Goal: Information Seeking & Learning: Check status

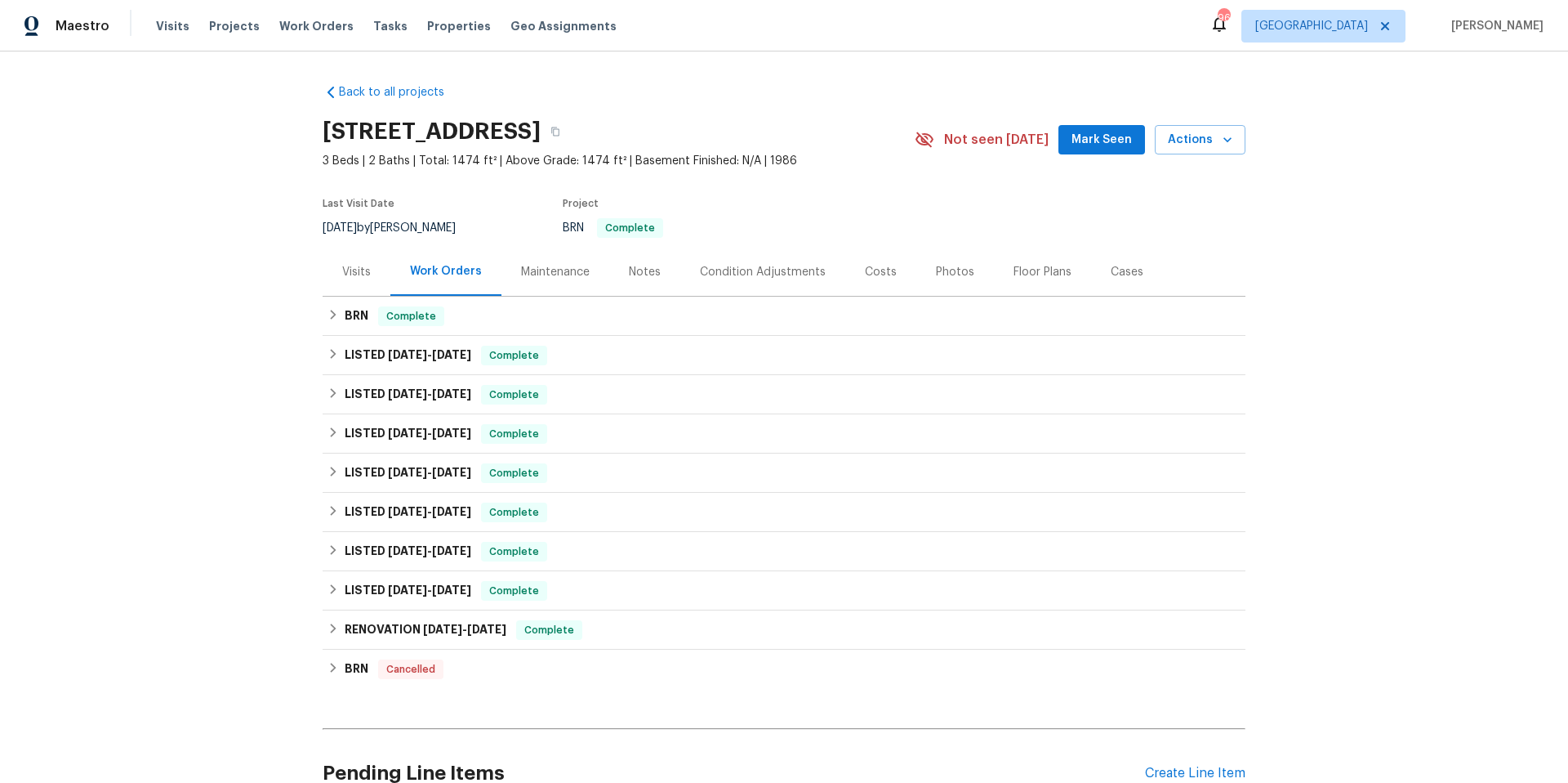
click at [879, 273] on div "Costs" at bounding box center [881, 272] width 32 height 16
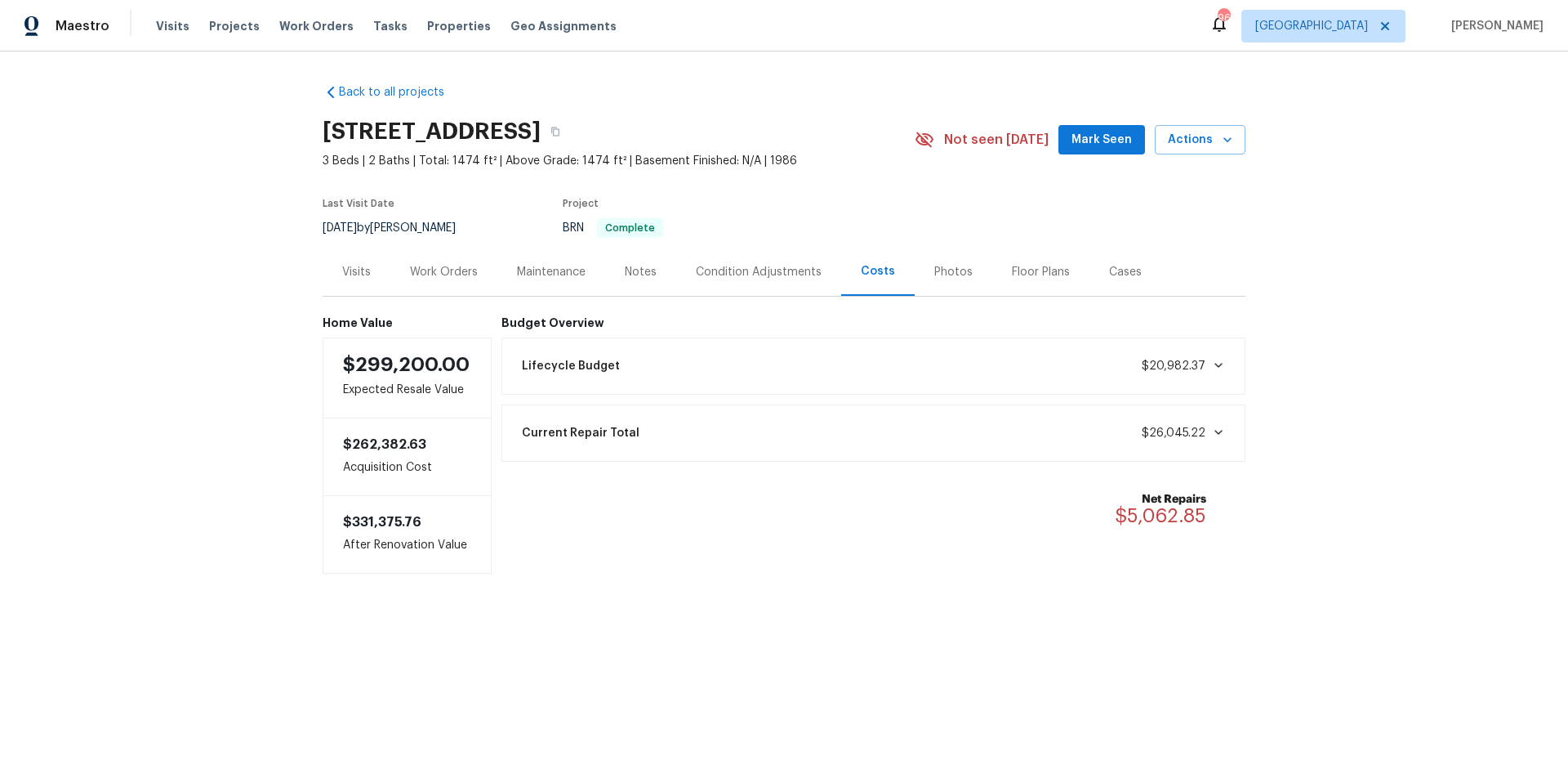
click at [1215, 433] on icon at bounding box center [1219, 432] width 8 height 5
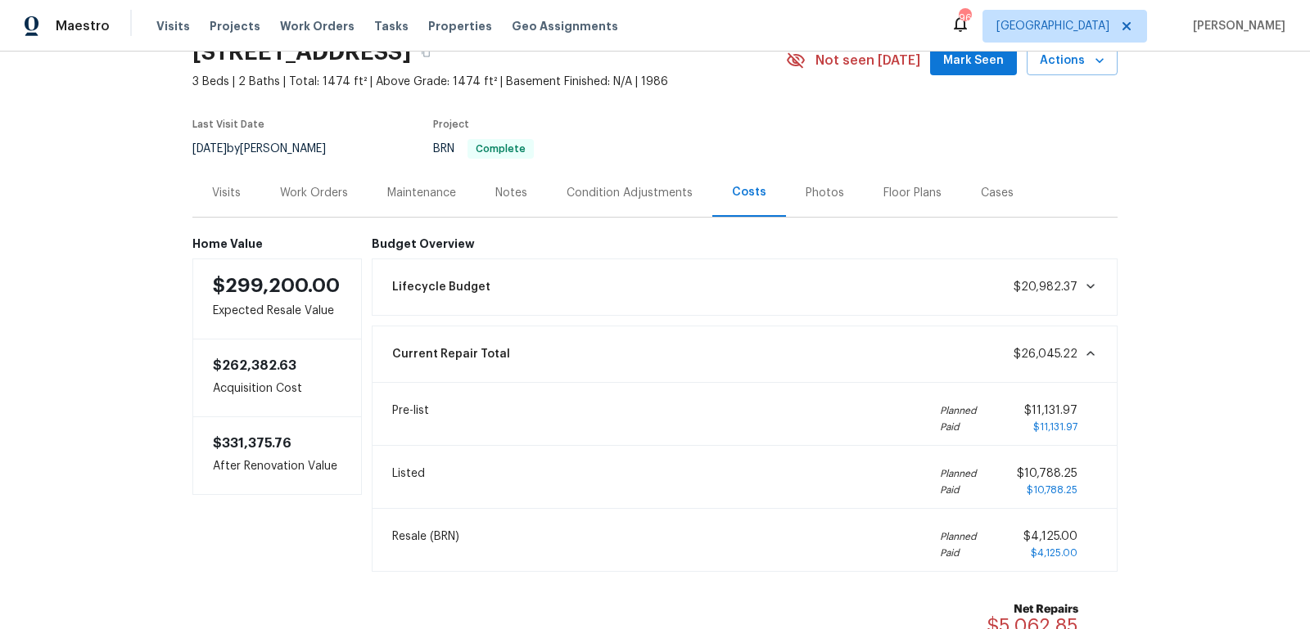
scroll to position [79, 0]
drag, startPoint x: 769, startPoint y: 104, endPoint x: 753, endPoint y: 133, distance: 33.7
click at [753, 133] on section "3646 Dovetail Ln S, Lakeland, FL 33812 3 Beds | 2 Baths | Total: 1474 ft² | Abo…" at bounding box center [654, 100] width 925 height 138
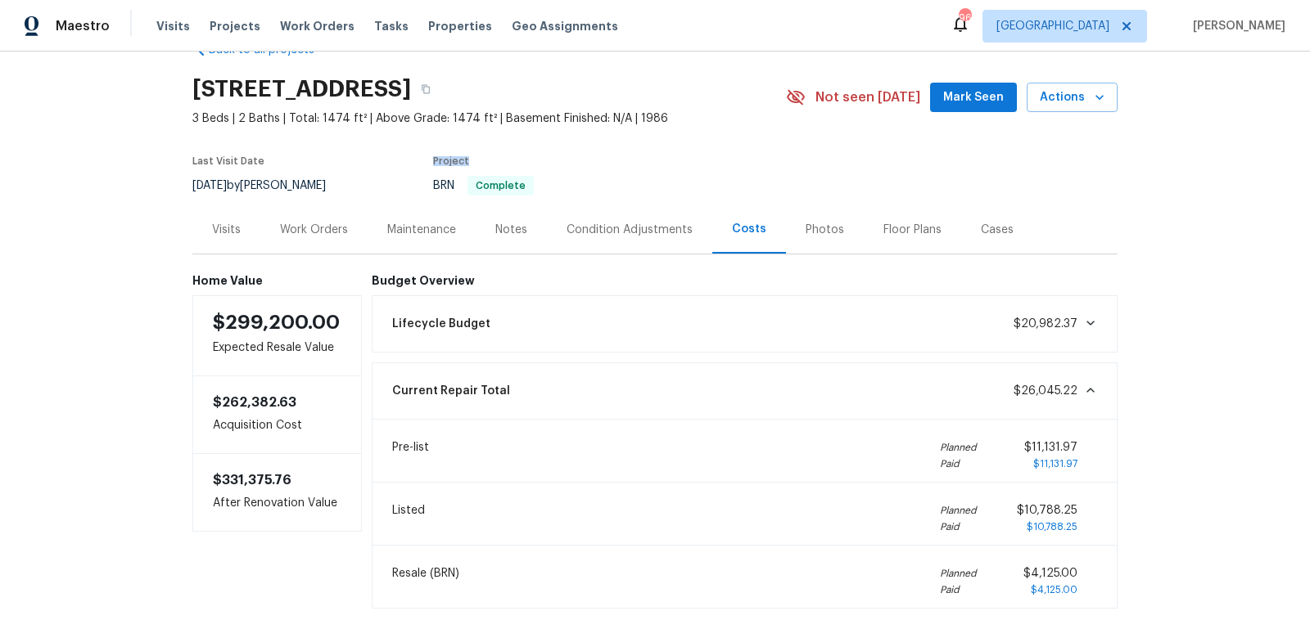
scroll to position [42, 0]
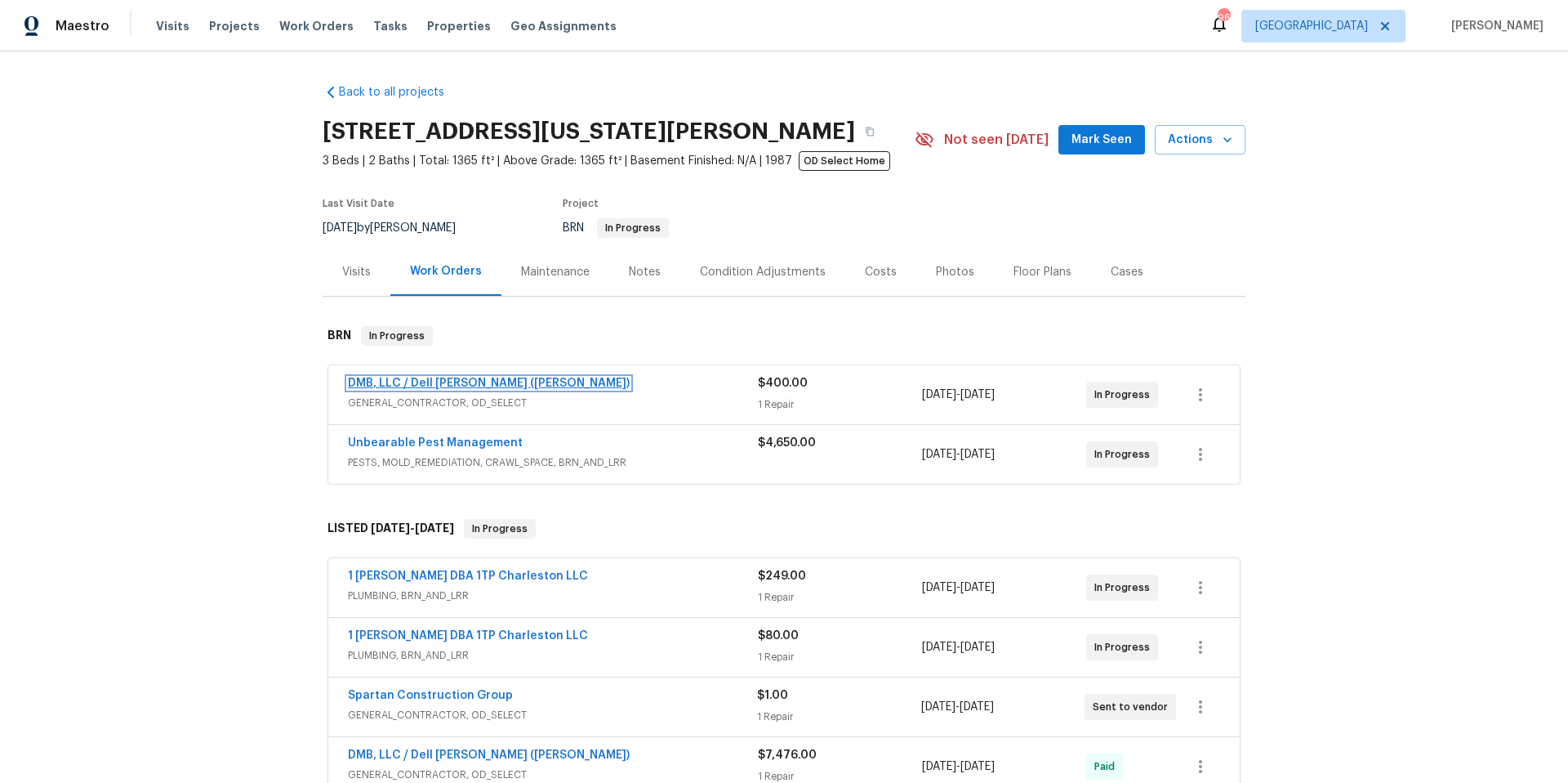
click at [414, 378] on link "DMB, LLC / Dell [PERSON_NAME] ([PERSON_NAME])" at bounding box center [489, 383] width 281 height 11
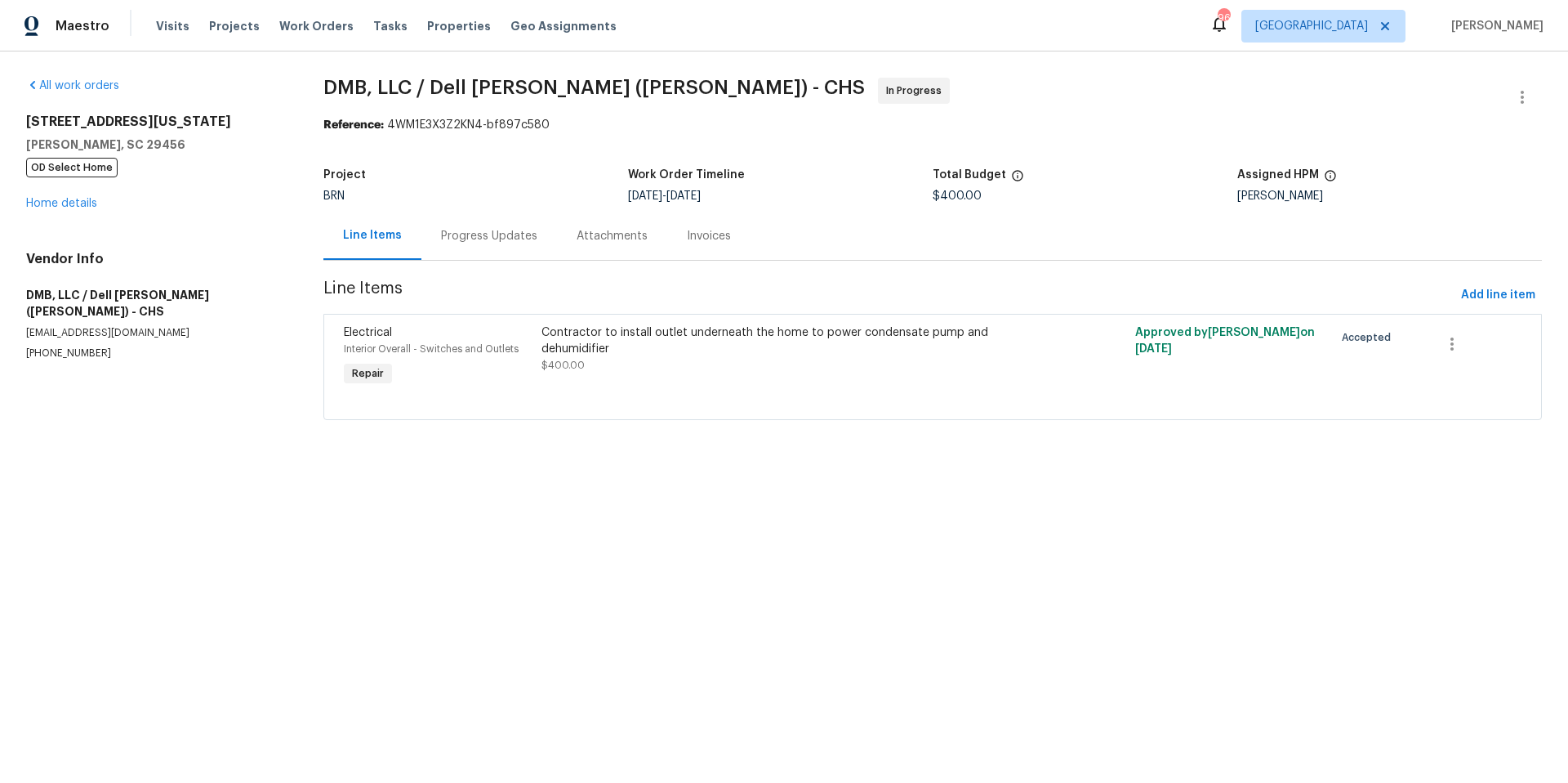
click at [503, 235] on div "Progress Updates" at bounding box center [489, 236] width 97 height 16
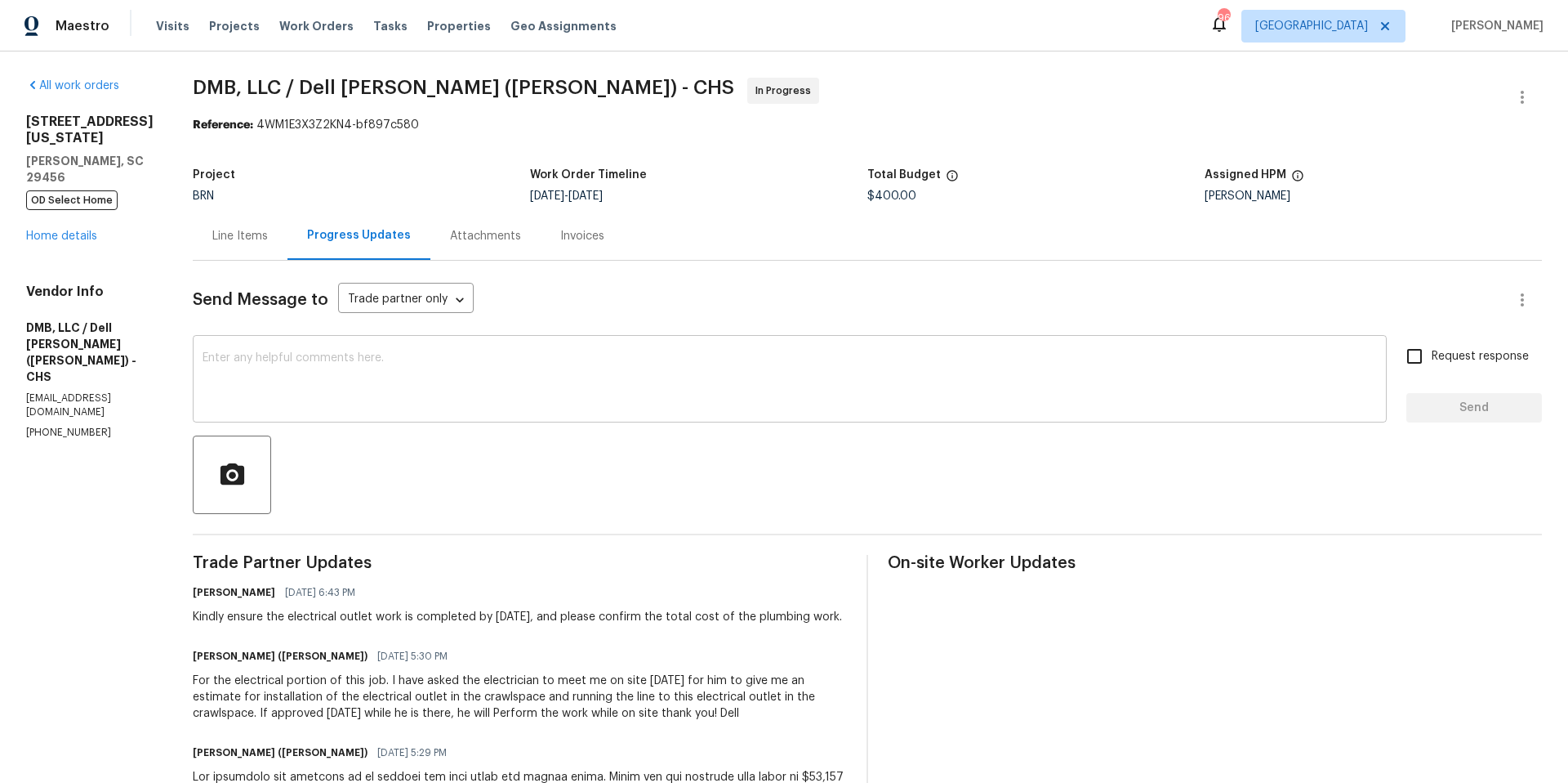
click at [491, 356] on textarea at bounding box center [789, 381] width 1175 height 57
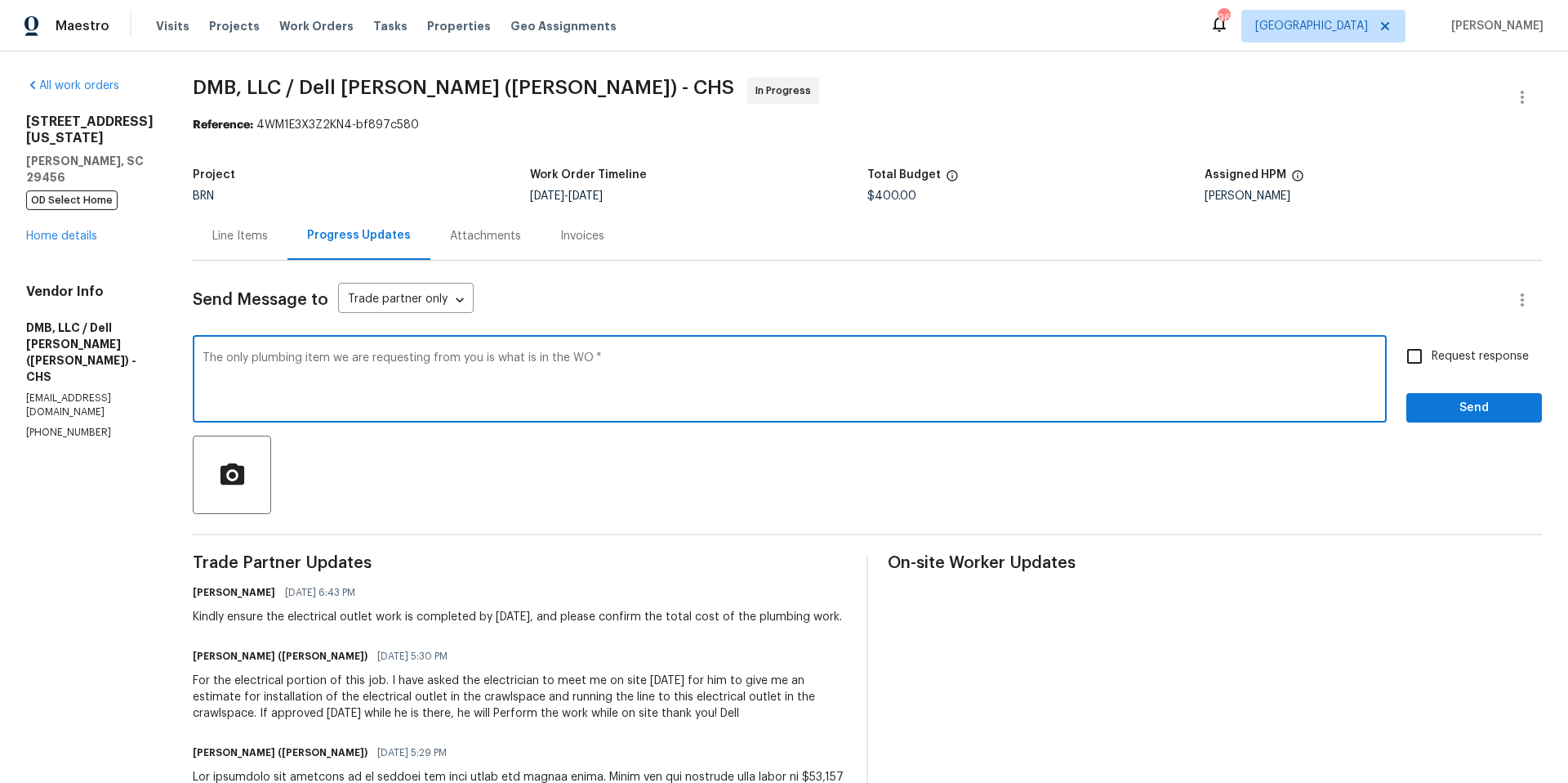
paste textarea "clear blockage at sewer pipe from house to city connection. Install clean out c…"
click at [573, 356] on textarea "The only plumbing item we are requesting from you is what is in the WO clear bl…" at bounding box center [789, 381] width 1175 height 57
click at [1010, 356] on textarea "The only plumbing item we are requesting from you is what is in the WO "clear b…" at bounding box center [789, 381] width 1175 height 57
type textarea "The only plumbing item we are requesting from you is what is in the WO "clear b…"
click at [1398, 358] on input "Request response" at bounding box center [1414, 357] width 34 height 34
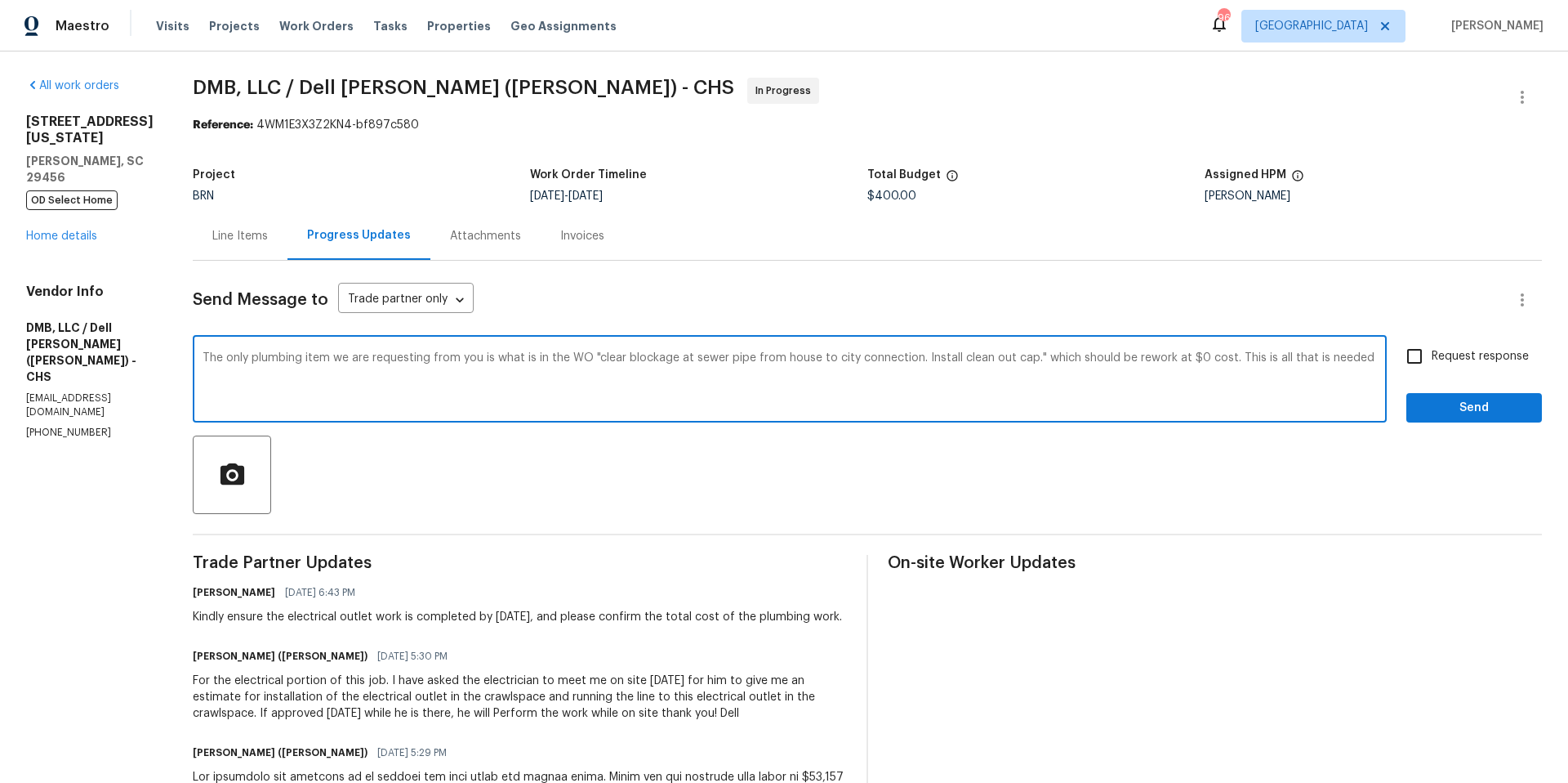
checkbox input "true"
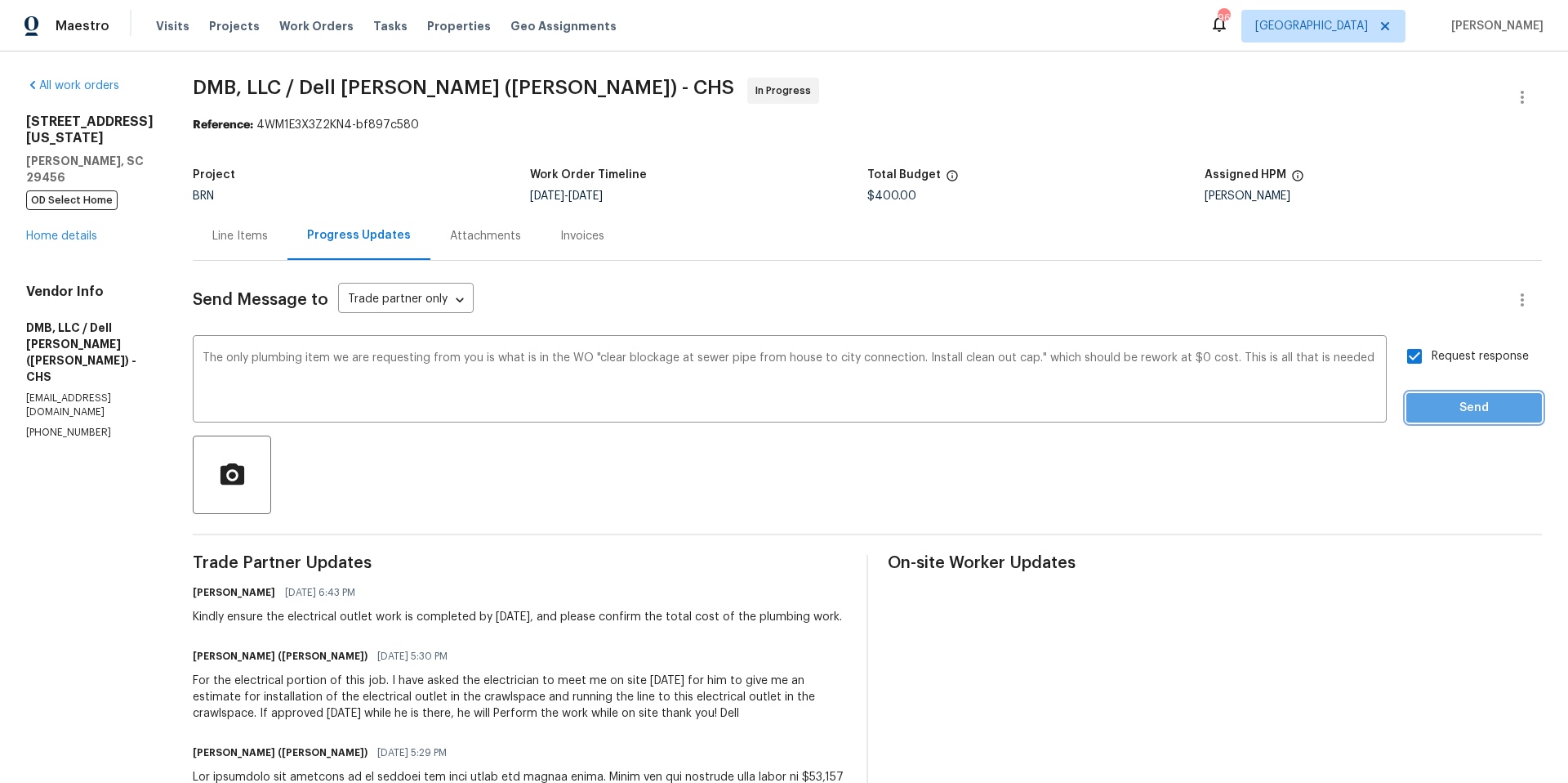
click at [1429, 409] on span "Send" at bounding box center [1475, 408] width 110 height 20
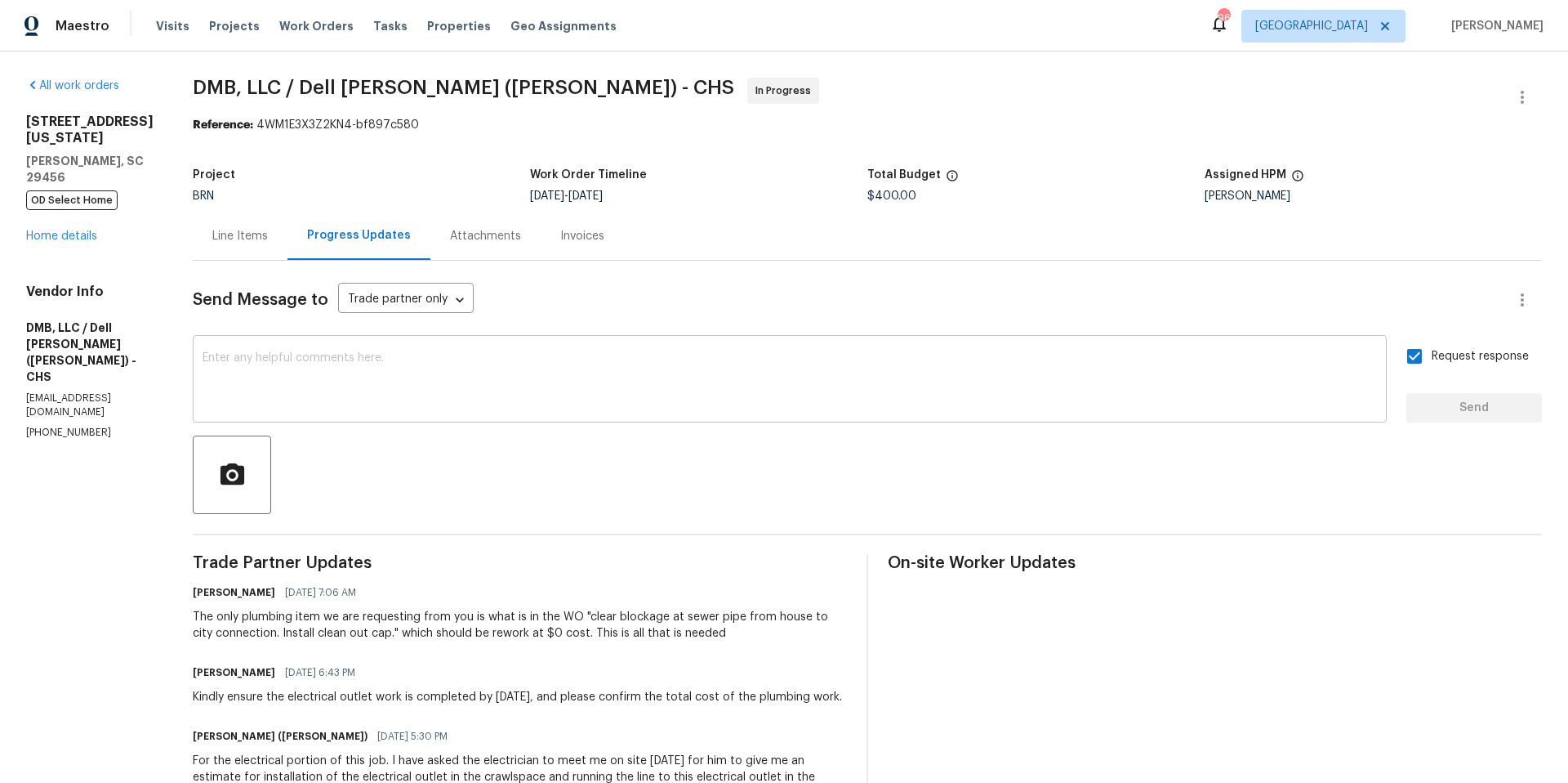
click at [440, 374] on textarea at bounding box center [789, 381] width 1175 height 57
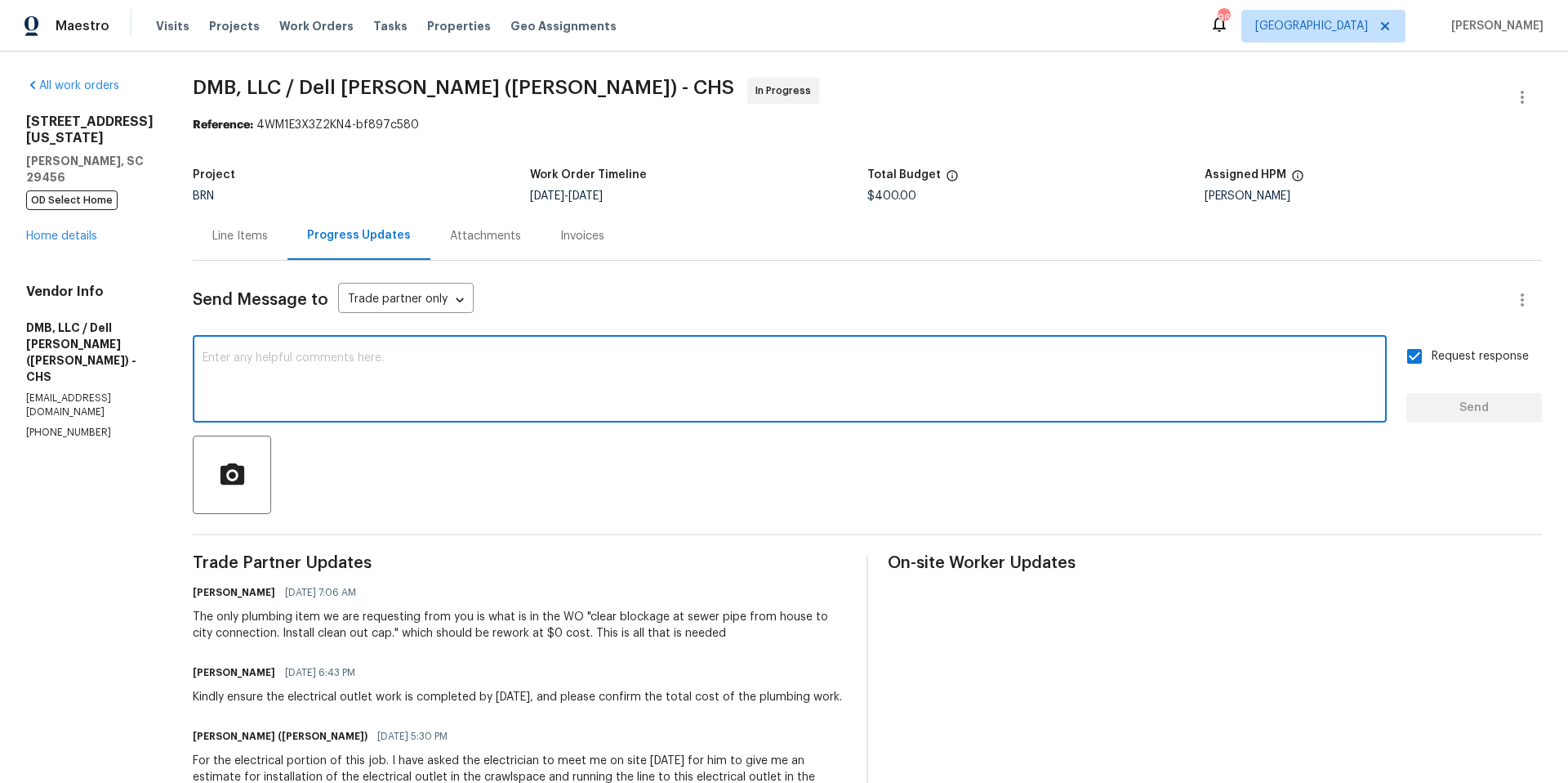
click at [245, 237] on div "Line Items" at bounding box center [241, 236] width 56 height 16
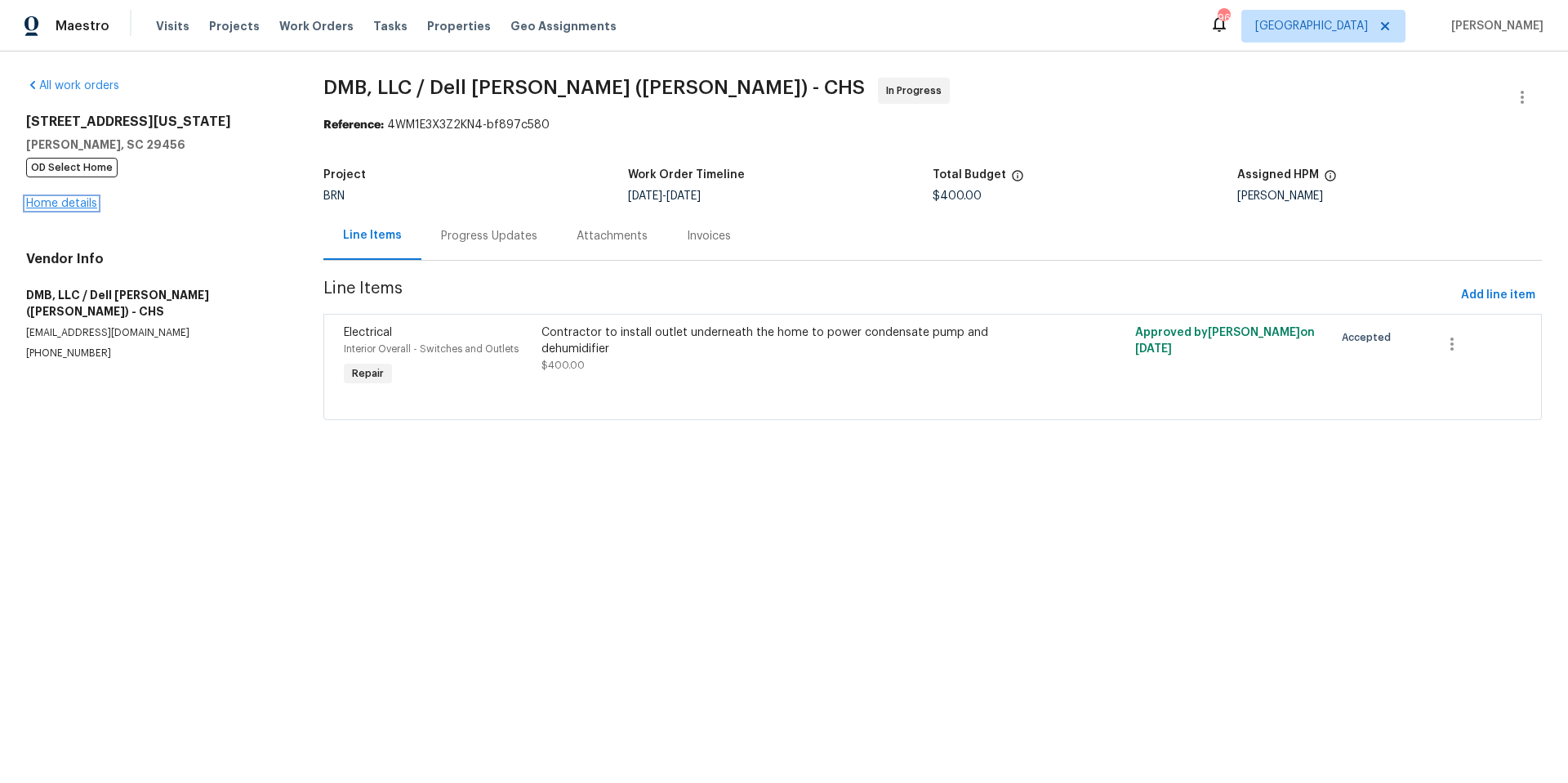
click at [74, 205] on link "Home details" at bounding box center [61, 203] width 71 height 11
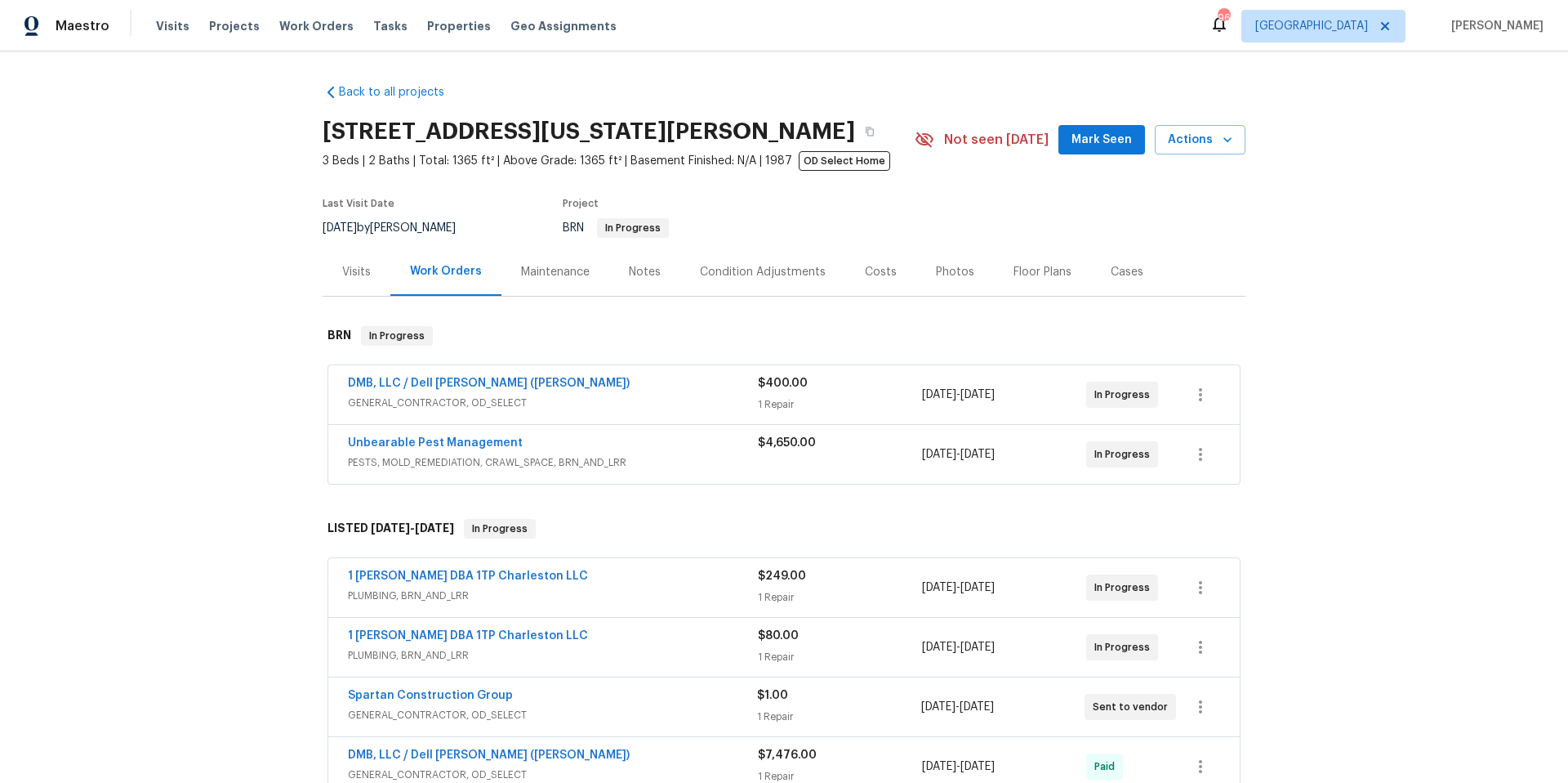
click at [389, 373] on div "DMB, LLC / Dell Bryson (Heise) GENERAL_CONTRACTOR, OD_SELECT $400.00 1 Repair 9…" at bounding box center [784, 394] width 911 height 59
click at [416, 386] on link "DMB, LLC / Dell Bryson (Heise)" at bounding box center [489, 383] width 281 height 11
click at [456, 381] on link "DMB, LLC / Dell [PERSON_NAME] ([PERSON_NAME])" at bounding box center [489, 383] width 281 height 11
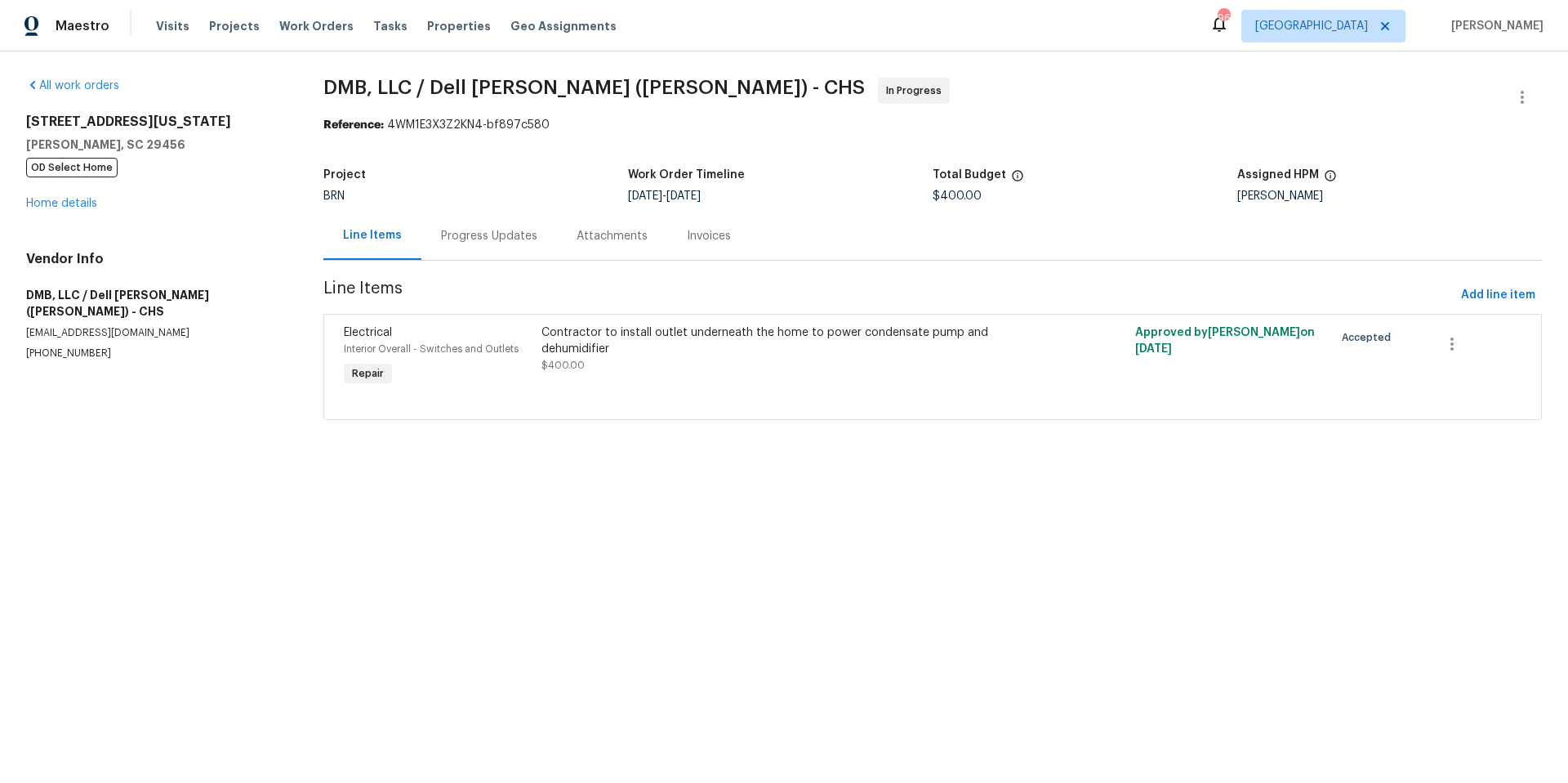
click at [492, 237] on div "Progress Updates" at bounding box center [489, 236] width 97 height 16
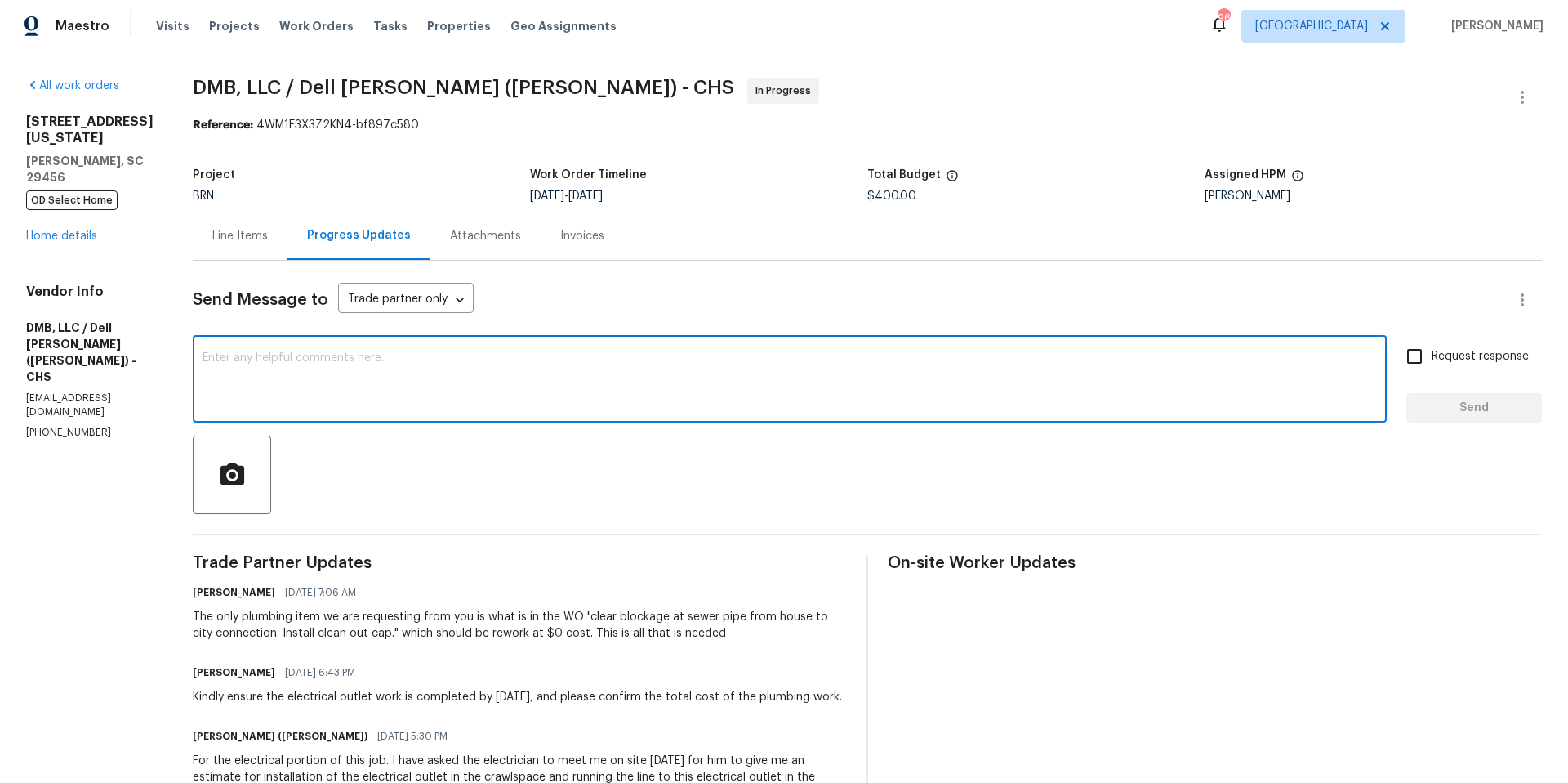
click at [400, 378] on textarea at bounding box center [789, 381] width 1175 height 57
type textarea "T"
type textarea "I've asked Alex to clarify with you that the rework is all that we require."
click at [1401, 360] on input "Request response" at bounding box center [1414, 357] width 34 height 34
checkbox input "true"
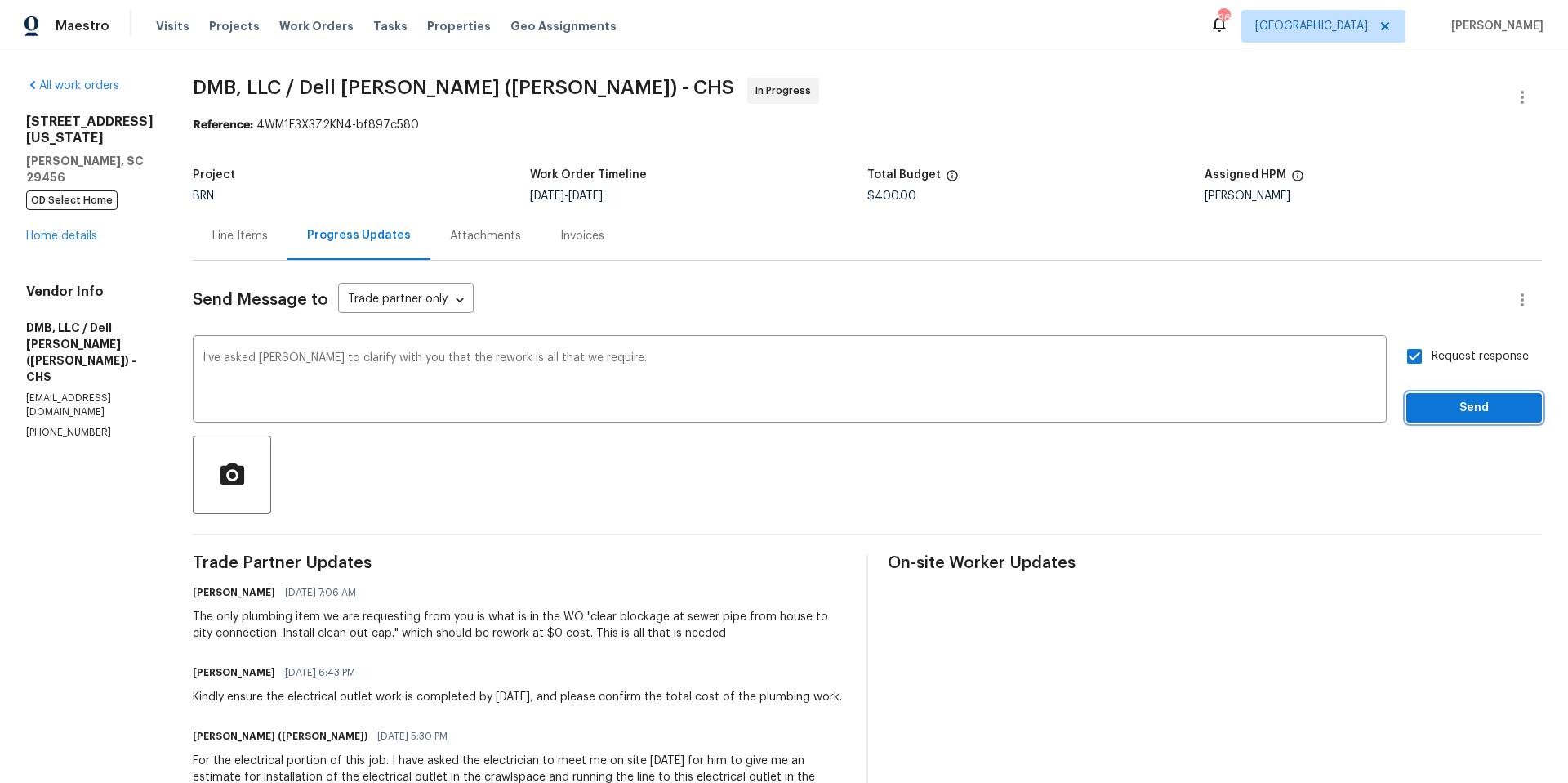
click at [1441, 398] on span "Send" at bounding box center [1475, 408] width 110 height 20
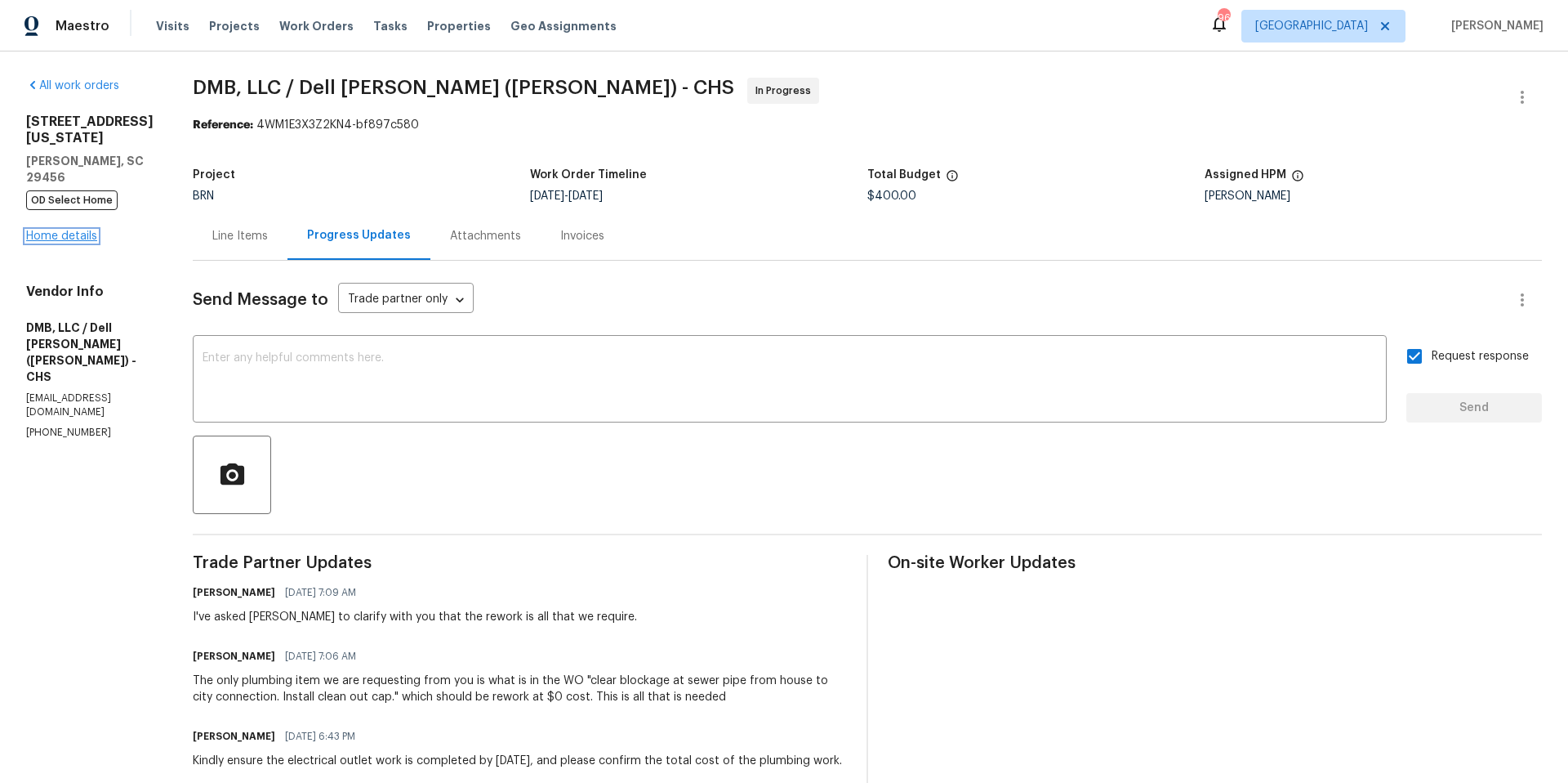
click at [78, 231] on link "Home details" at bounding box center [61, 236] width 71 height 11
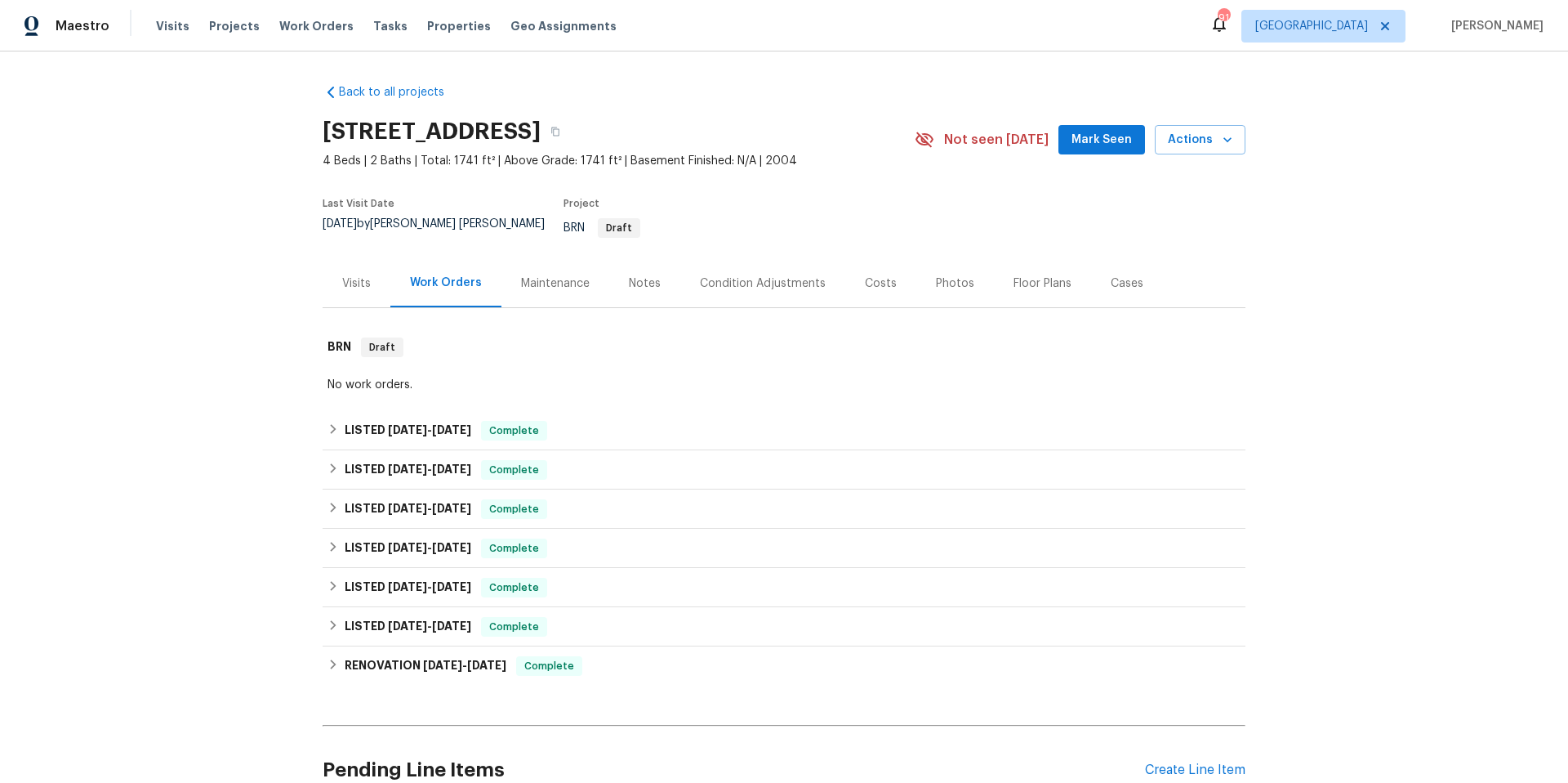
click at [1057, 273] on div "Floor Plans" at bounding box center [1042, 283] width 97 height 48
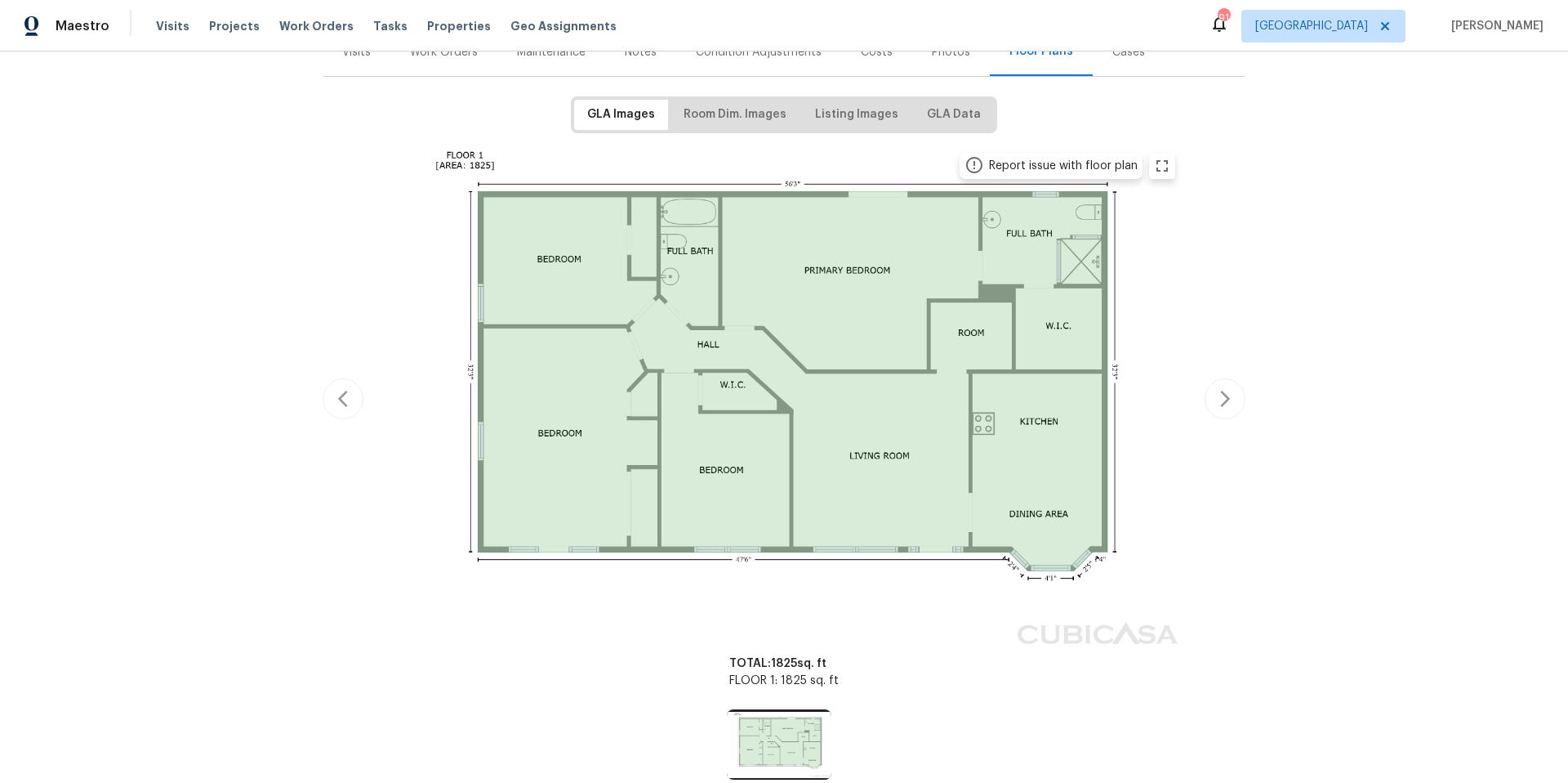
scroll to position [242, 0]
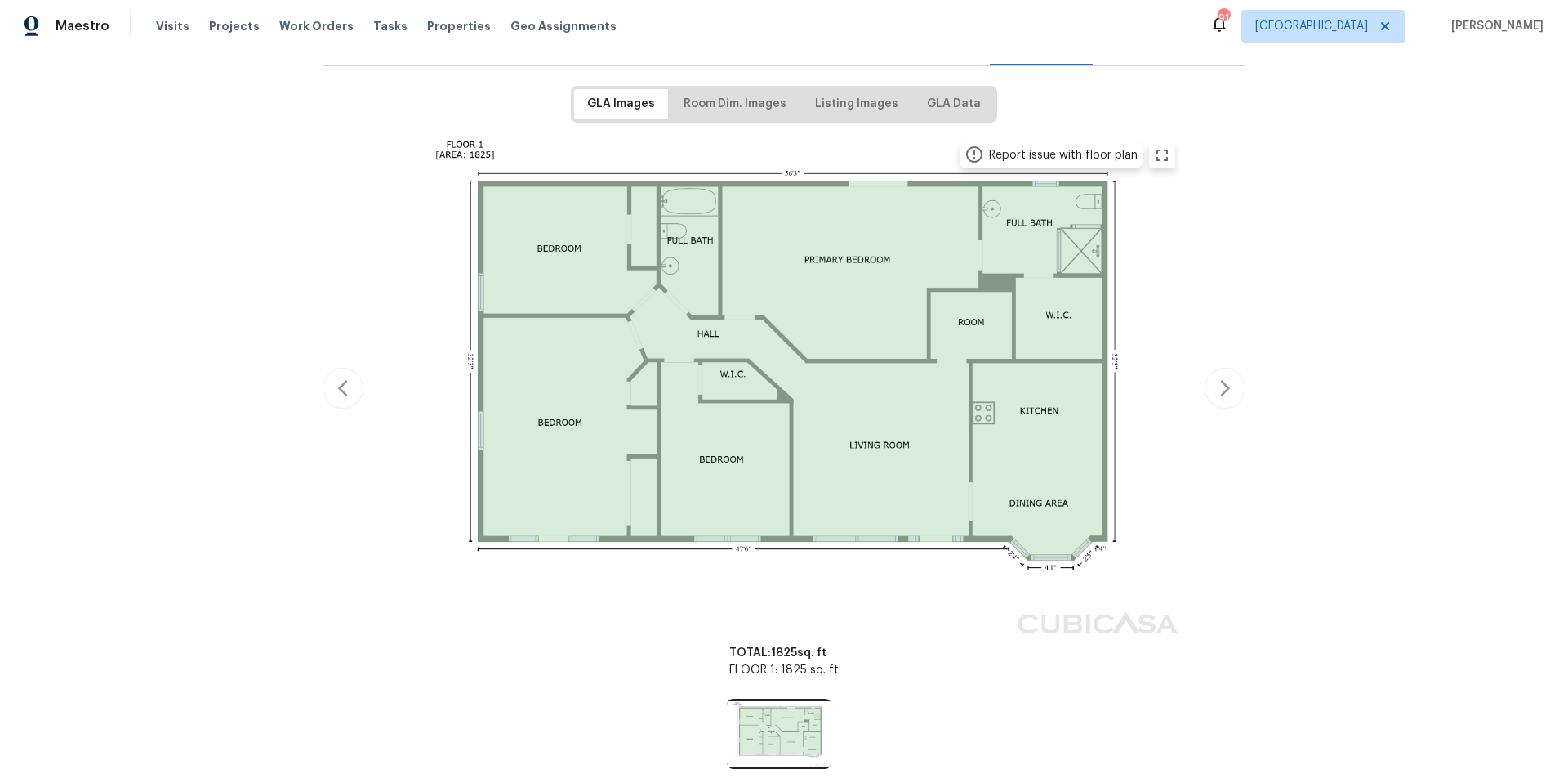
click at [1222, 386] on div "Report issue with floor plan" at bounding box center [784, 390] width 923 height 513
click at [1219, 377] on div "Report issue with floor plan" at bounding box center [784, 390] width 923 height 513
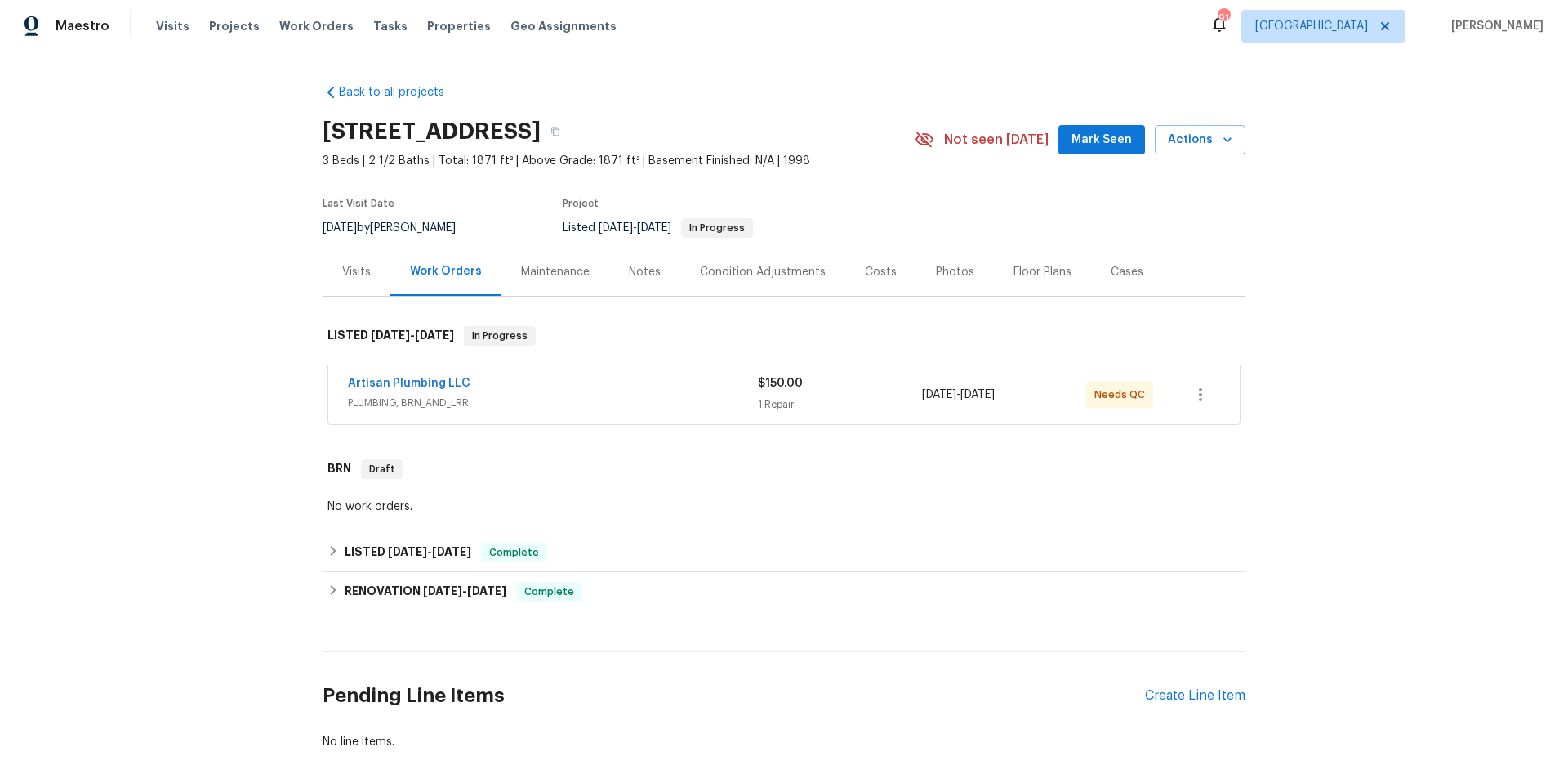
click at [628, 391] on div "Artisan Plumbing LLC" at bounding box center [553, 386] width 410 height 20
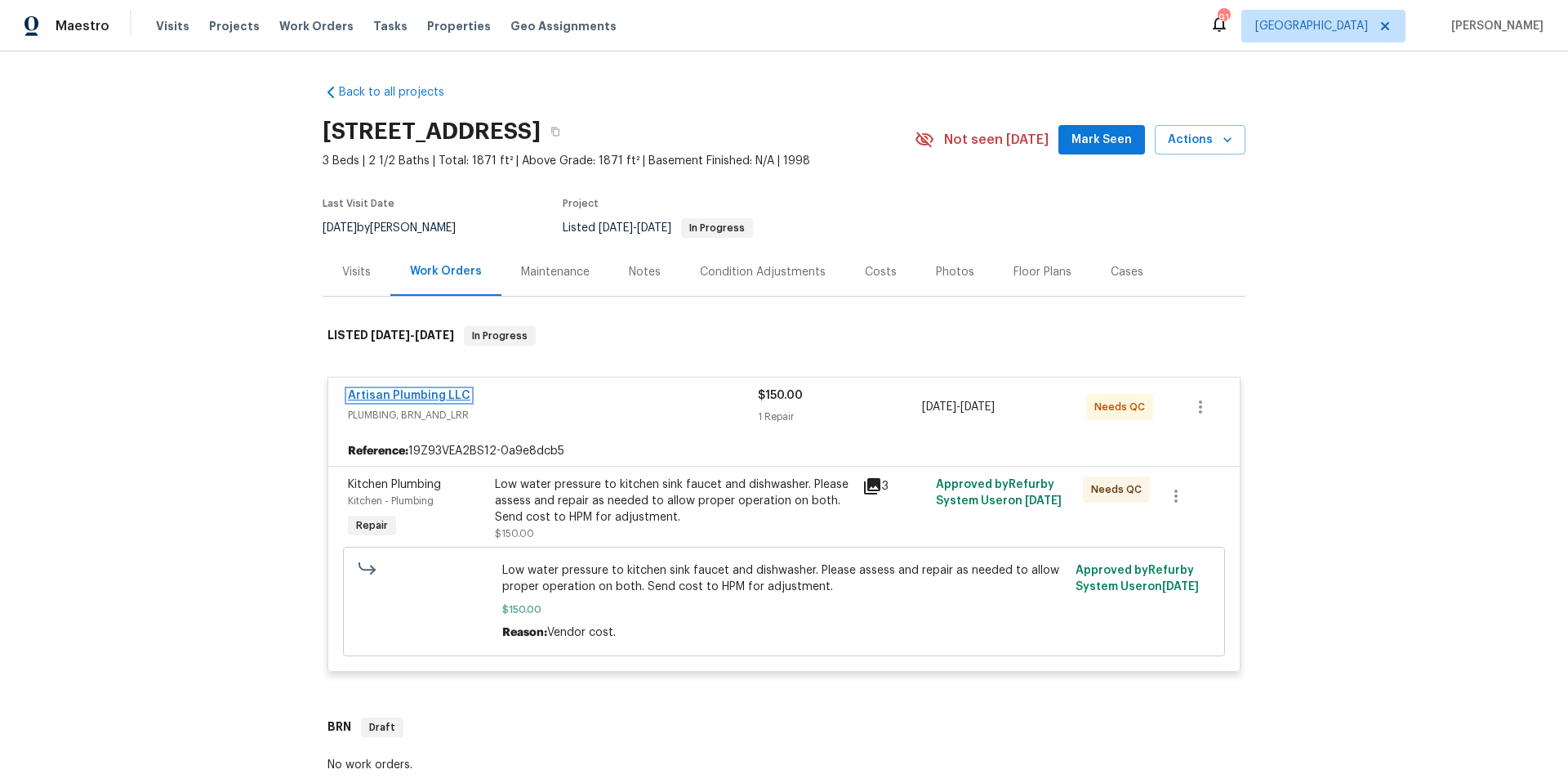
click at [392, 398] on link "Artisan Plumbing LLC" at bounding box center [409, 394] width 123 height 11
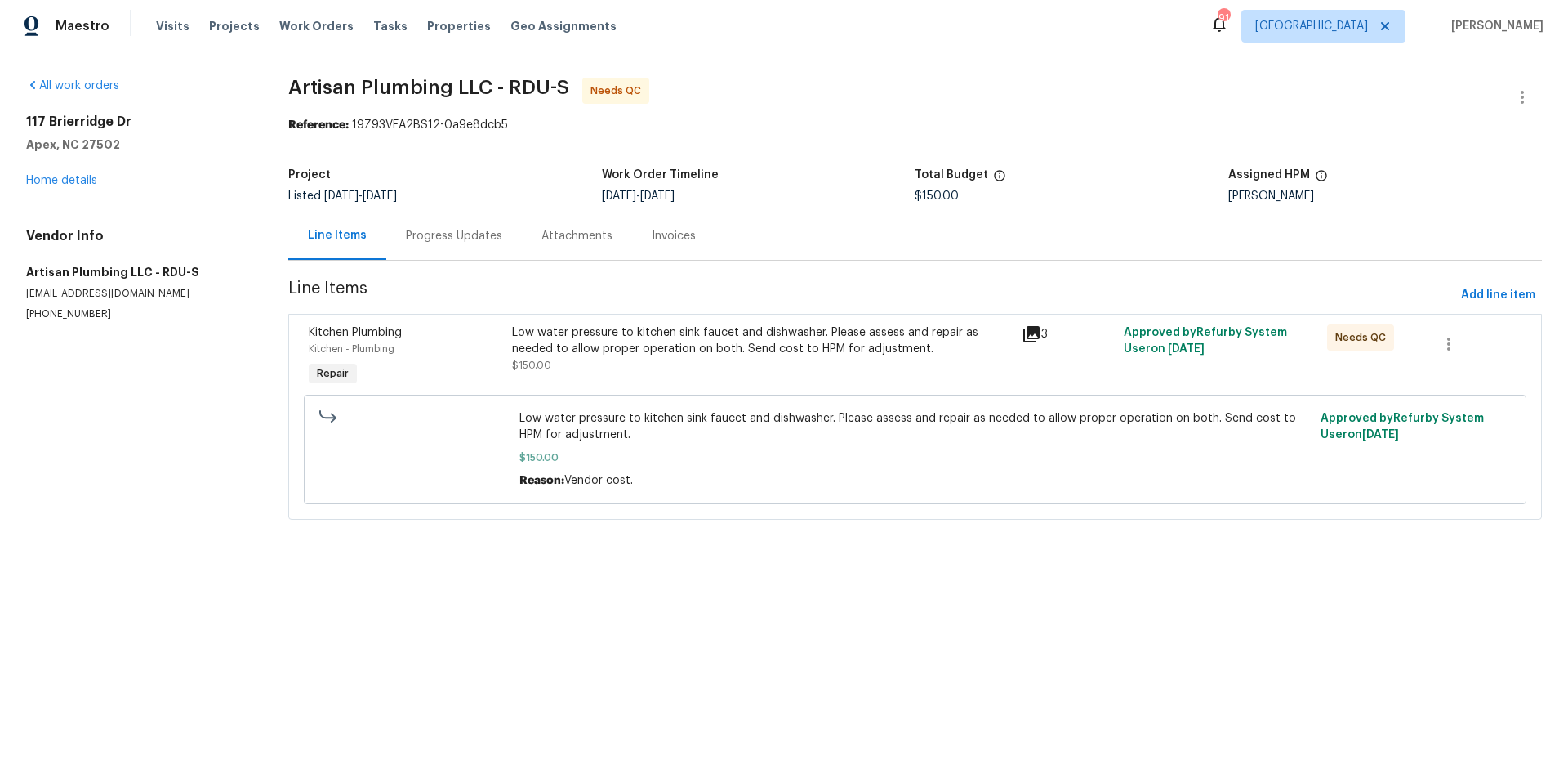
click at [467, 249] on div "Progress Updates" at bounding box center [454, 236] width 136 height 48
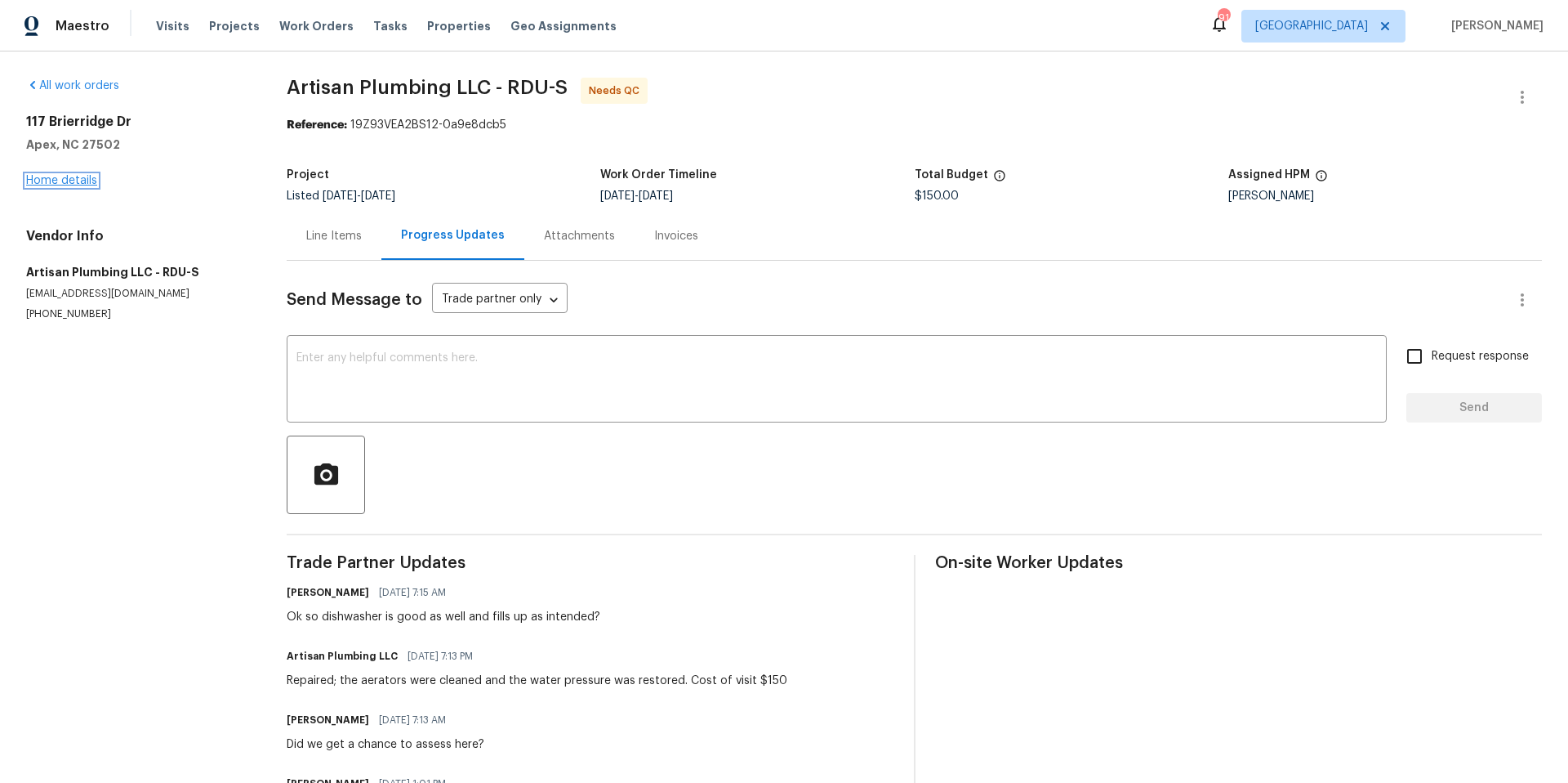
click at [71, 177] on link "Home details" at bounding box center [61, 180] width 71 height 11
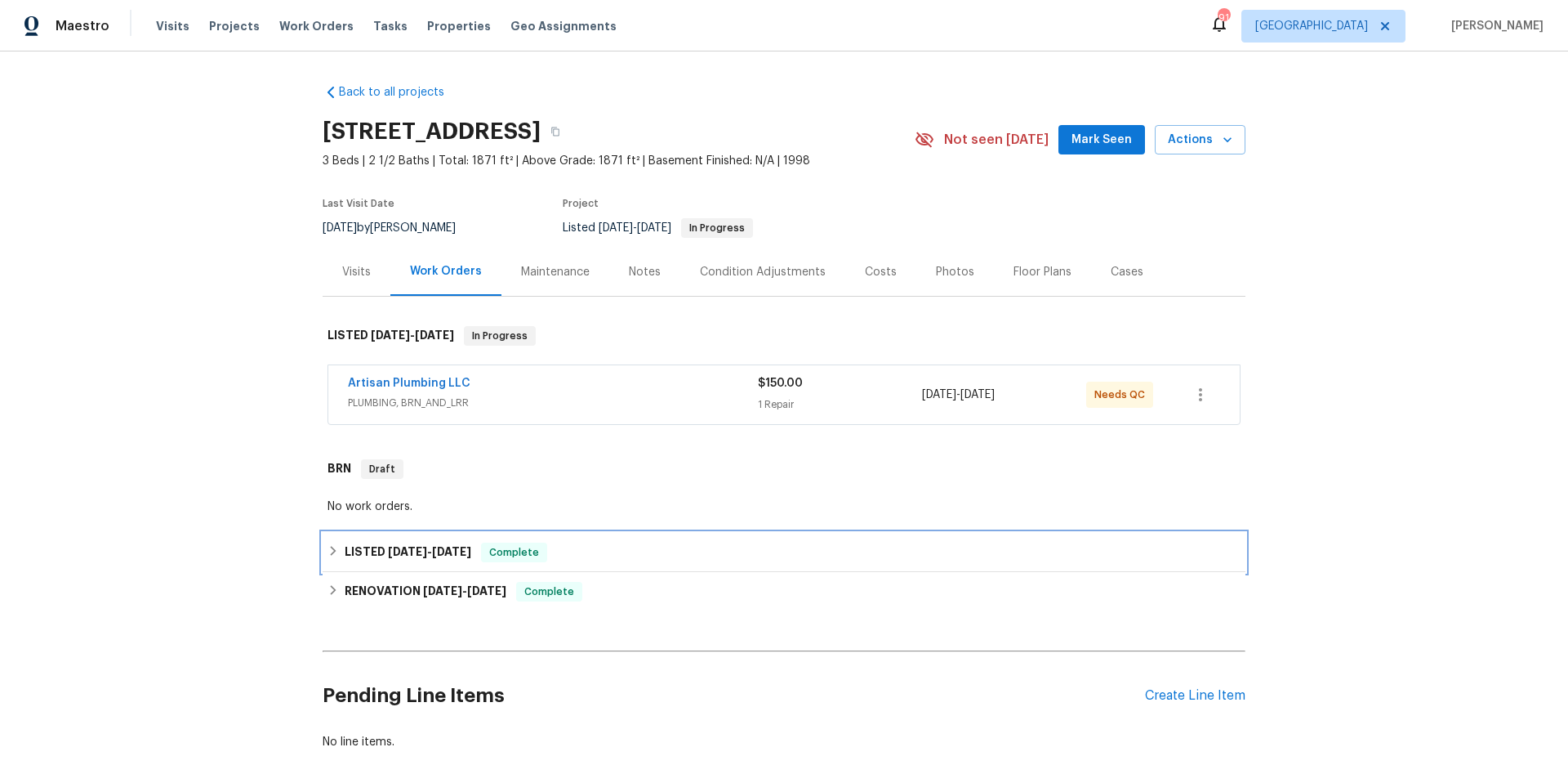
click at [594, 547] on div "LISTED 7/11/25 - 7/16/25 Complete" at bounding box center [784, 552] width 913 height 20
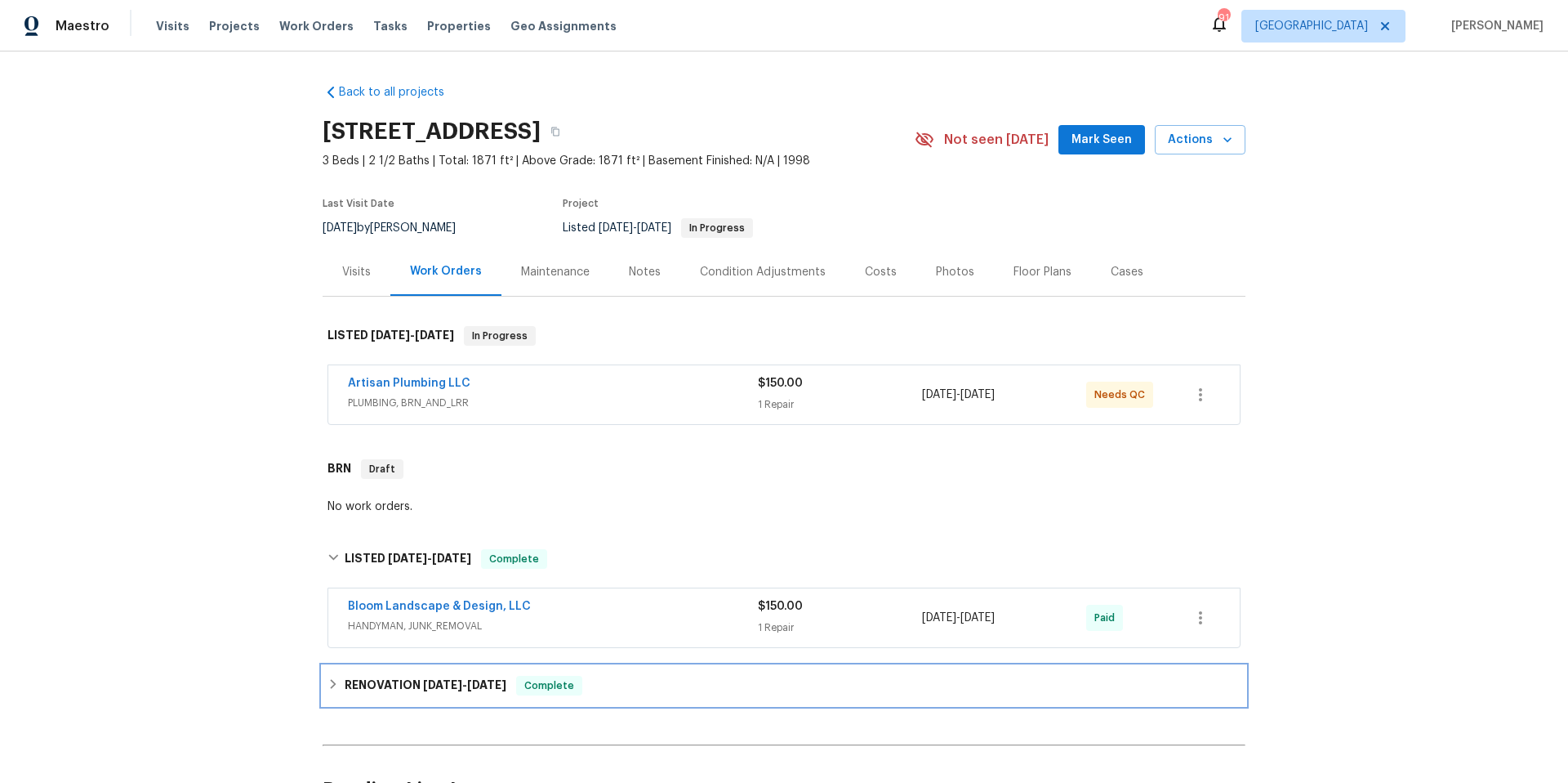
click at [669, 684] on div "RENOVATION 6/2/25 - 6/4/25 Complete" at bounding box center [784, 686] width 913 height 20
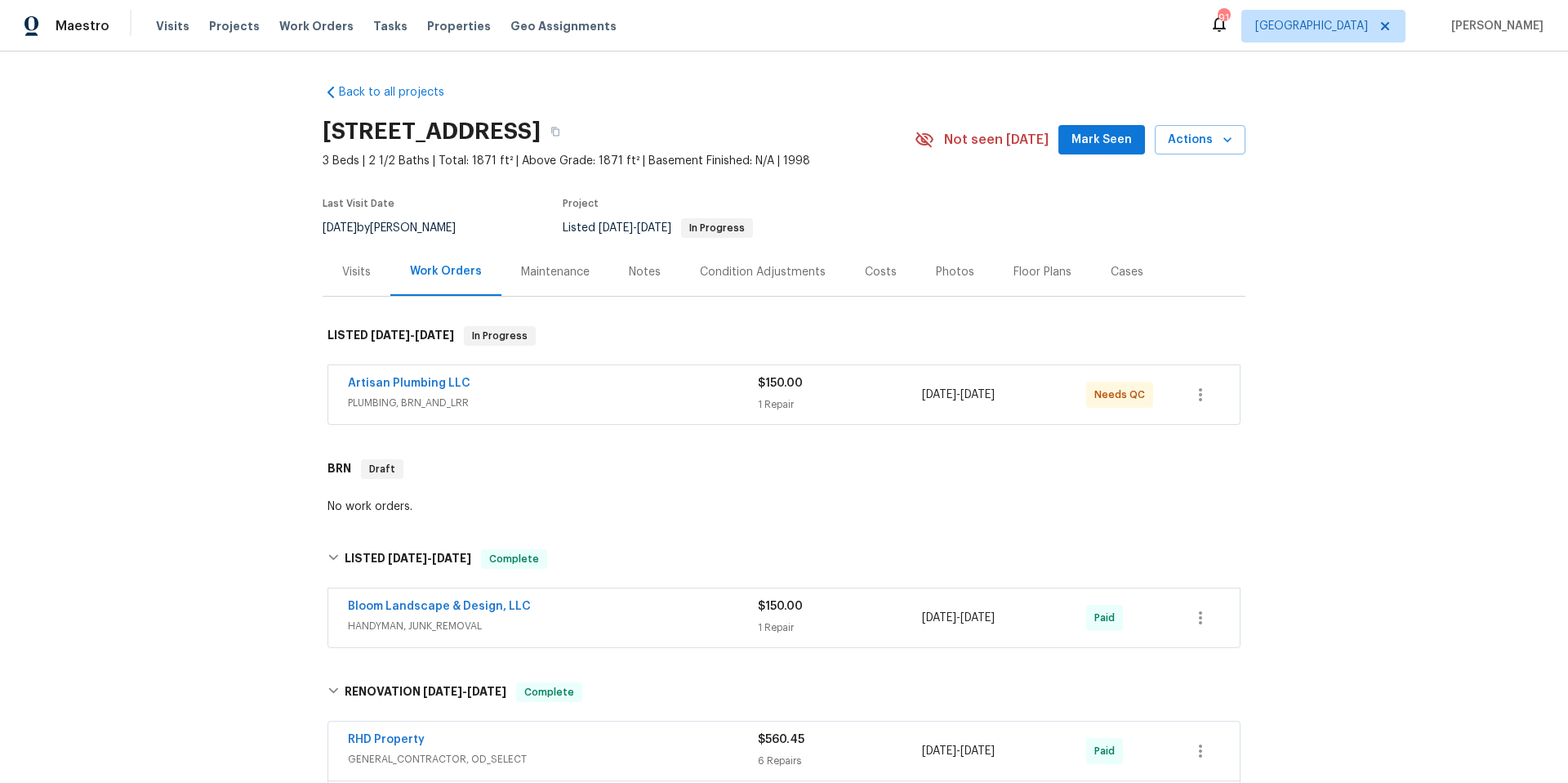
click at [869, 277] on div "Costs" at bounding box center [881, 272] width 32 height 16
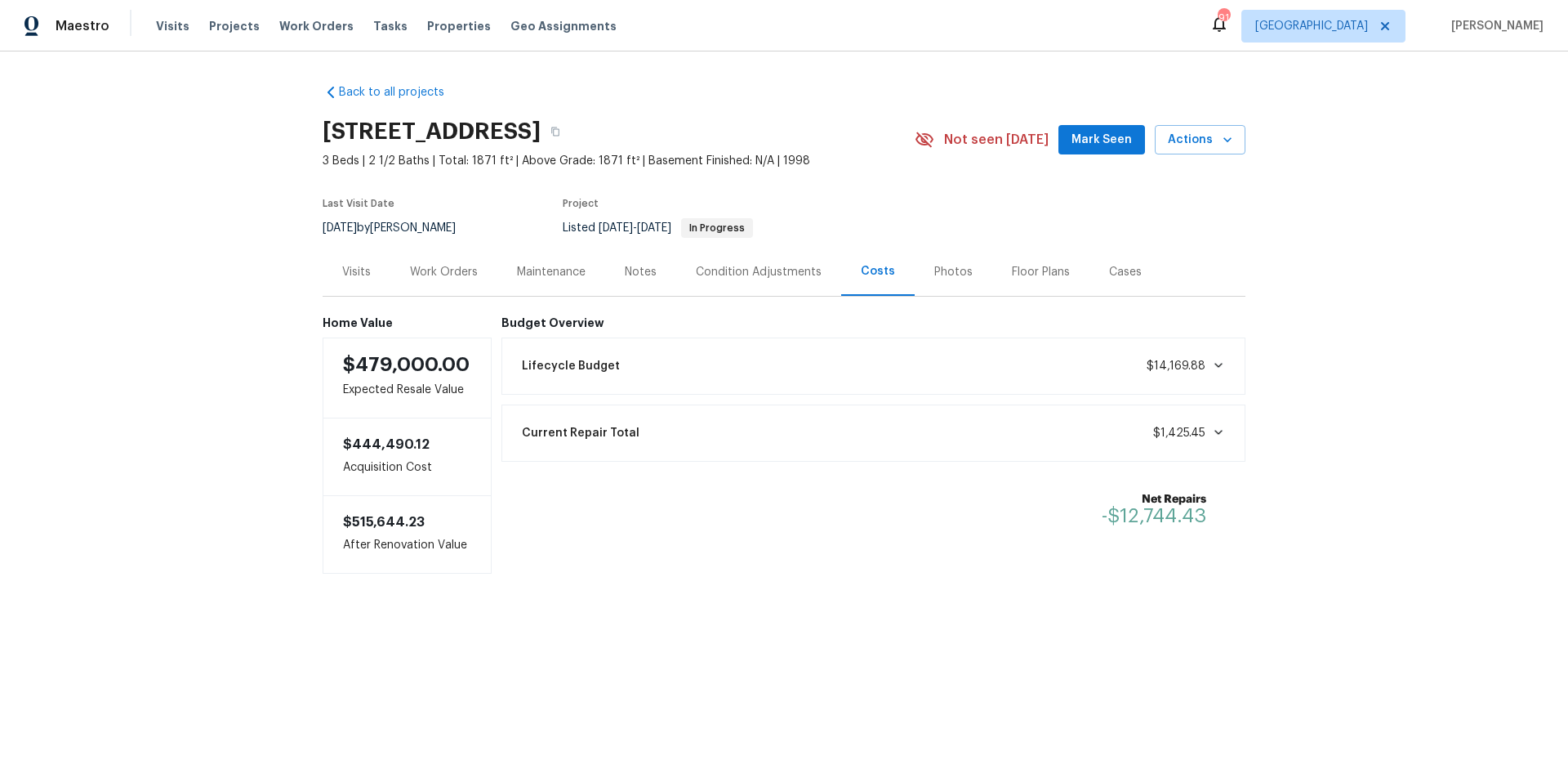
click at [745, 272] on div "Condition Adjustments" at bounding box center [759, 272] width 126 height 16
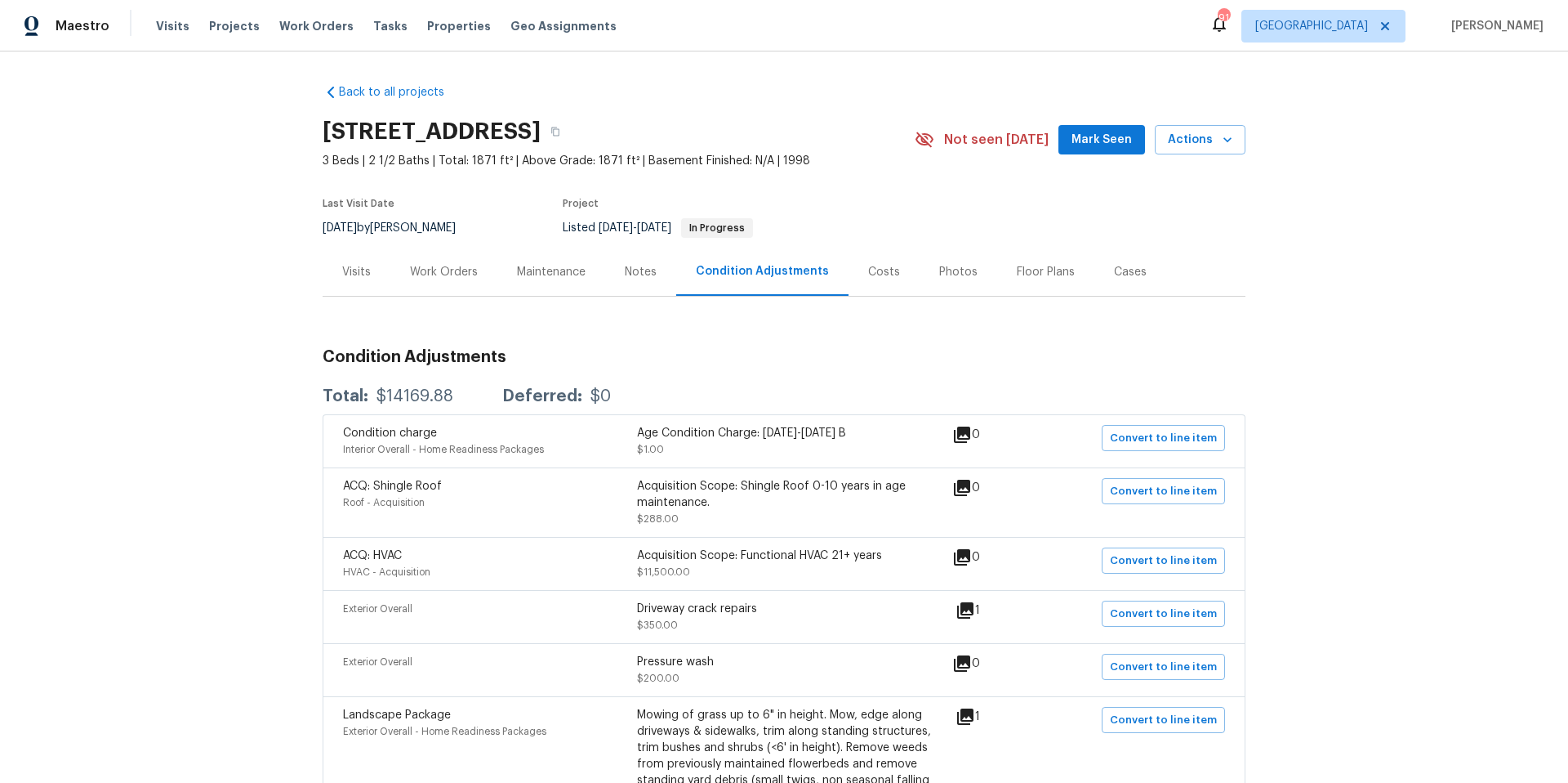
click at [347, 276] on div "Visits" at bounding box center [356, 272] width 29 height 16
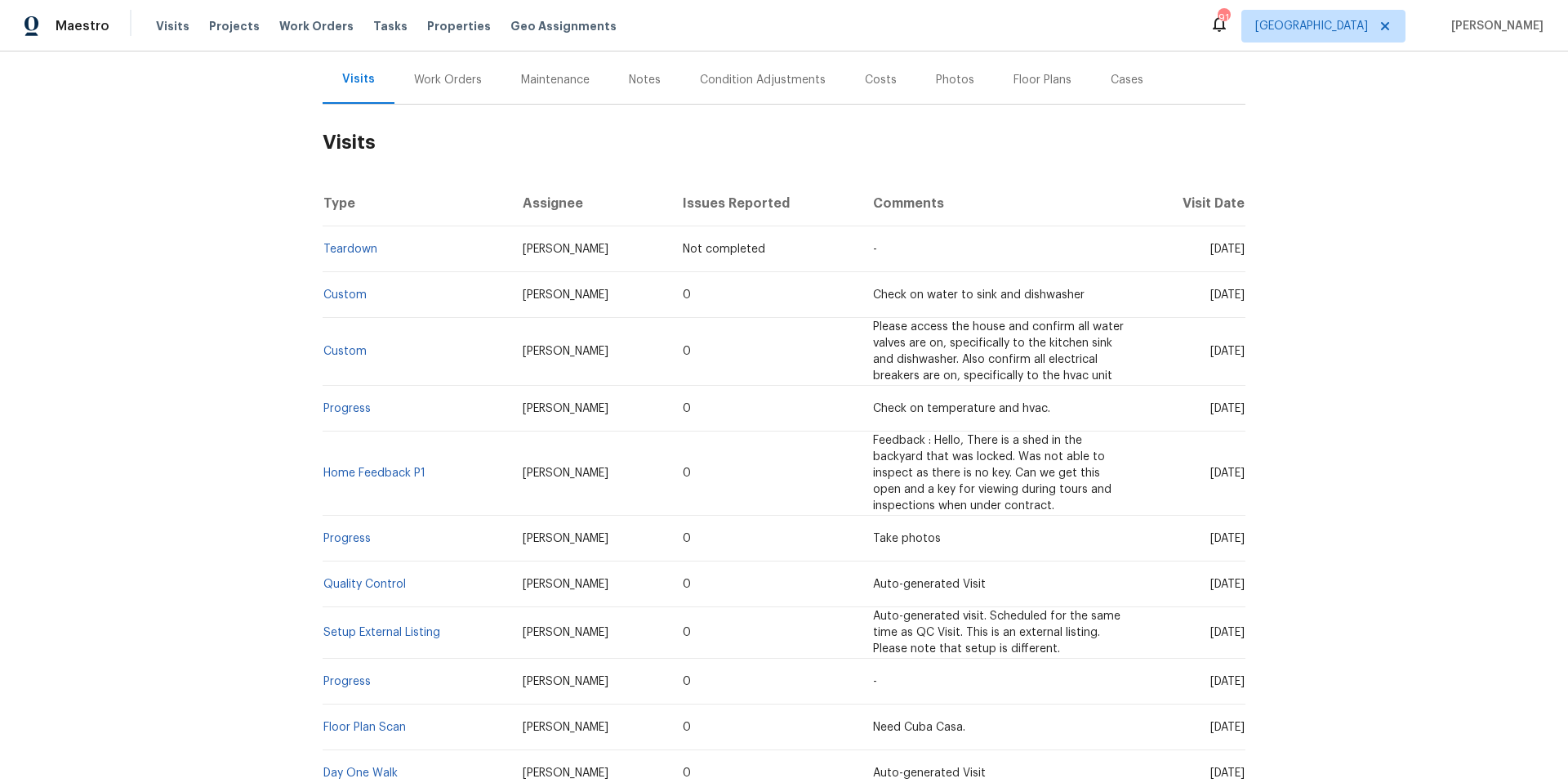
scroll to position [375, 0]
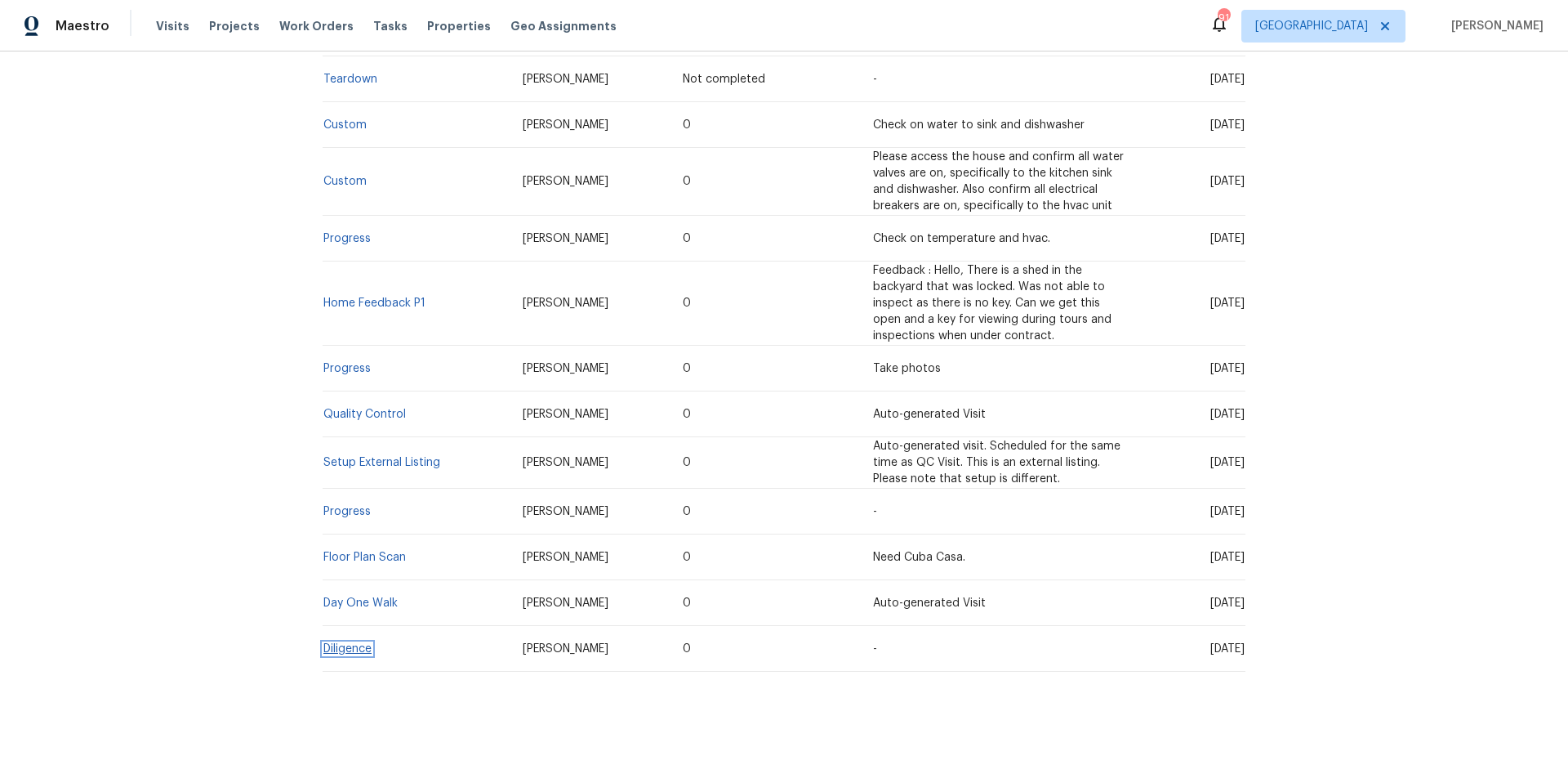
click at [346, 643] on link "Diligence" at bounding box center [347, 648] width 48 height 11
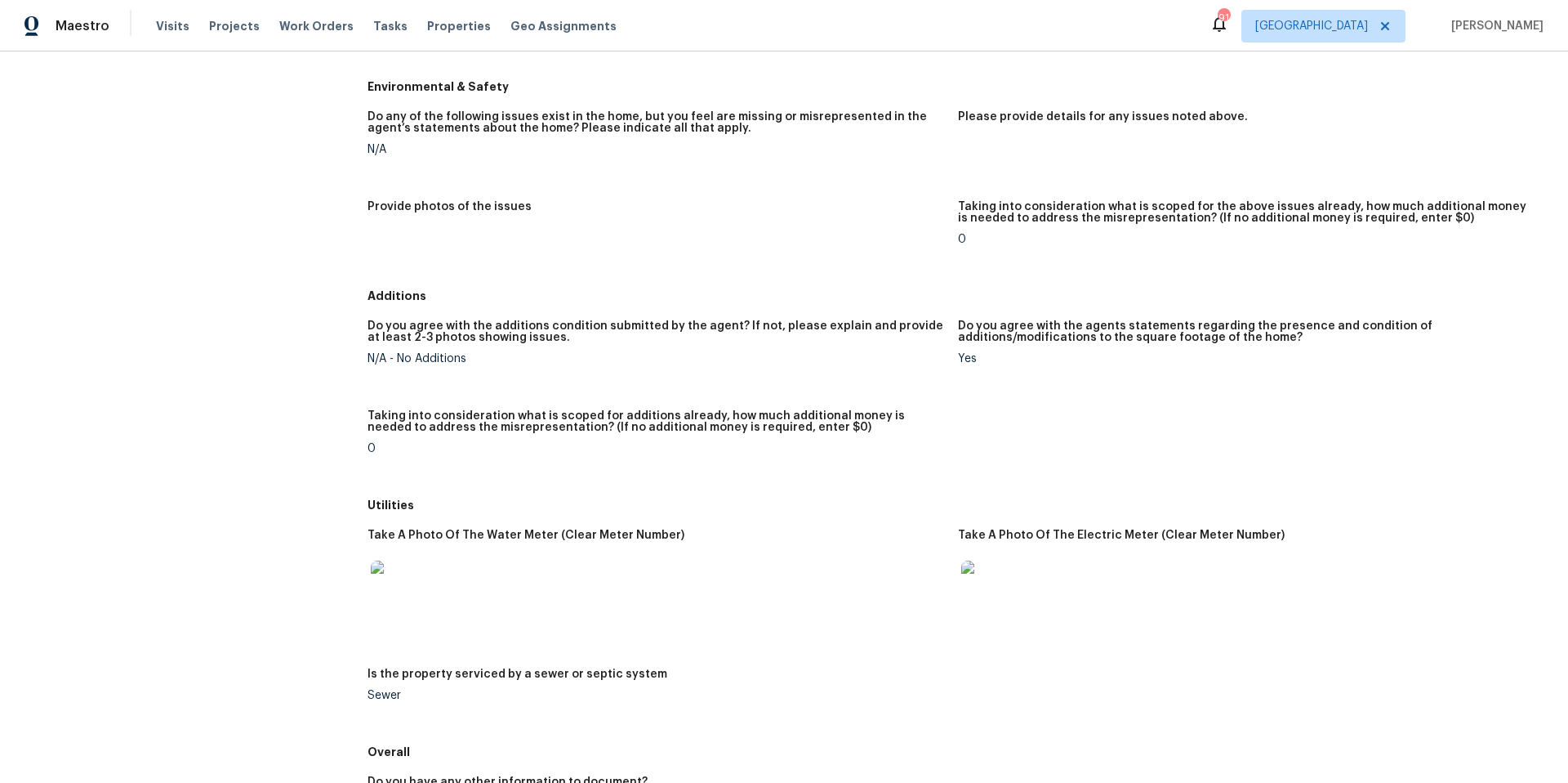
scroll to position [1705, 0]
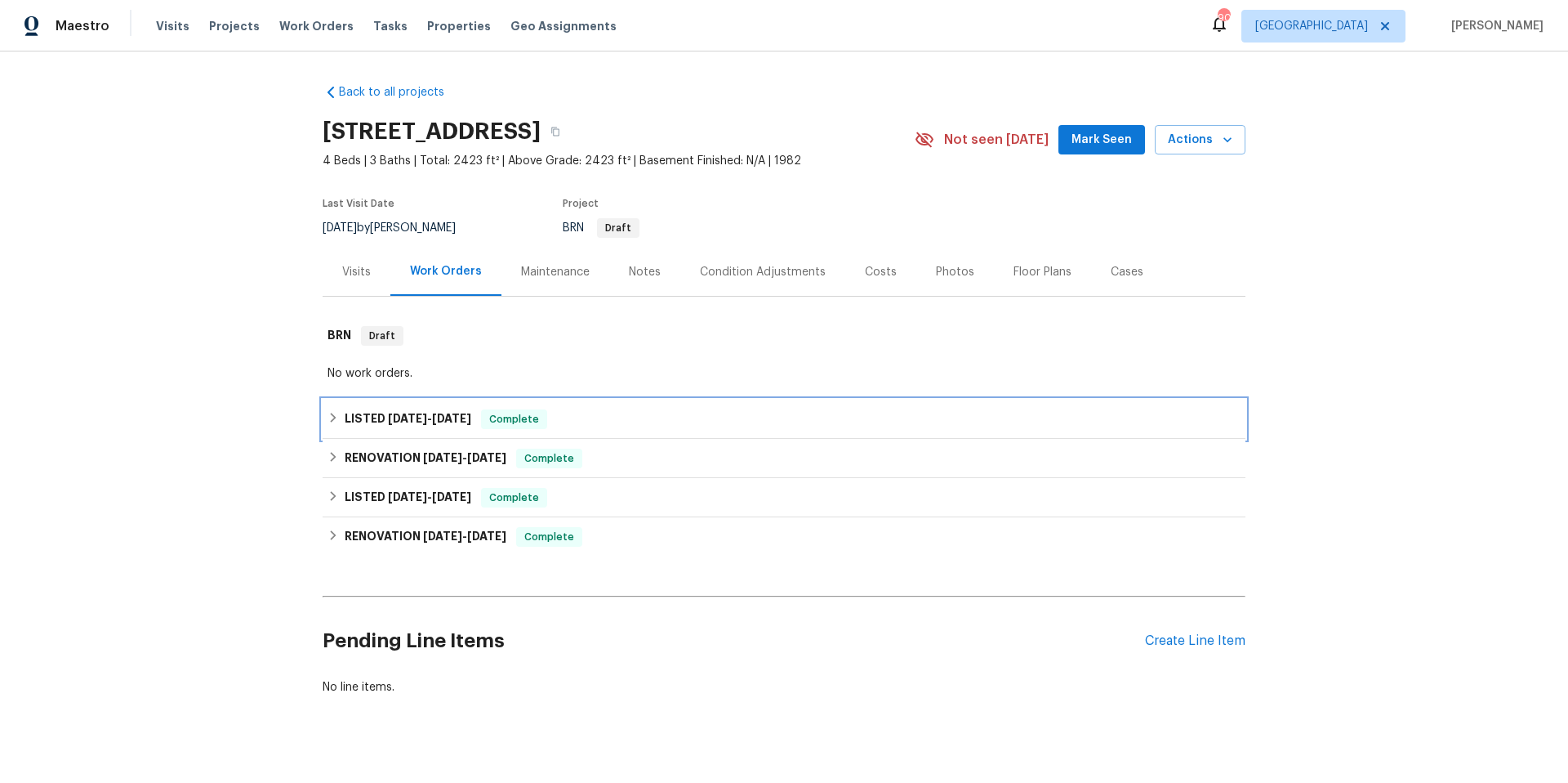
click at [632, 410] on div "LISTED [DATE] - [DATE] Complete" at bounding box center [784, 419] width 913 height 20
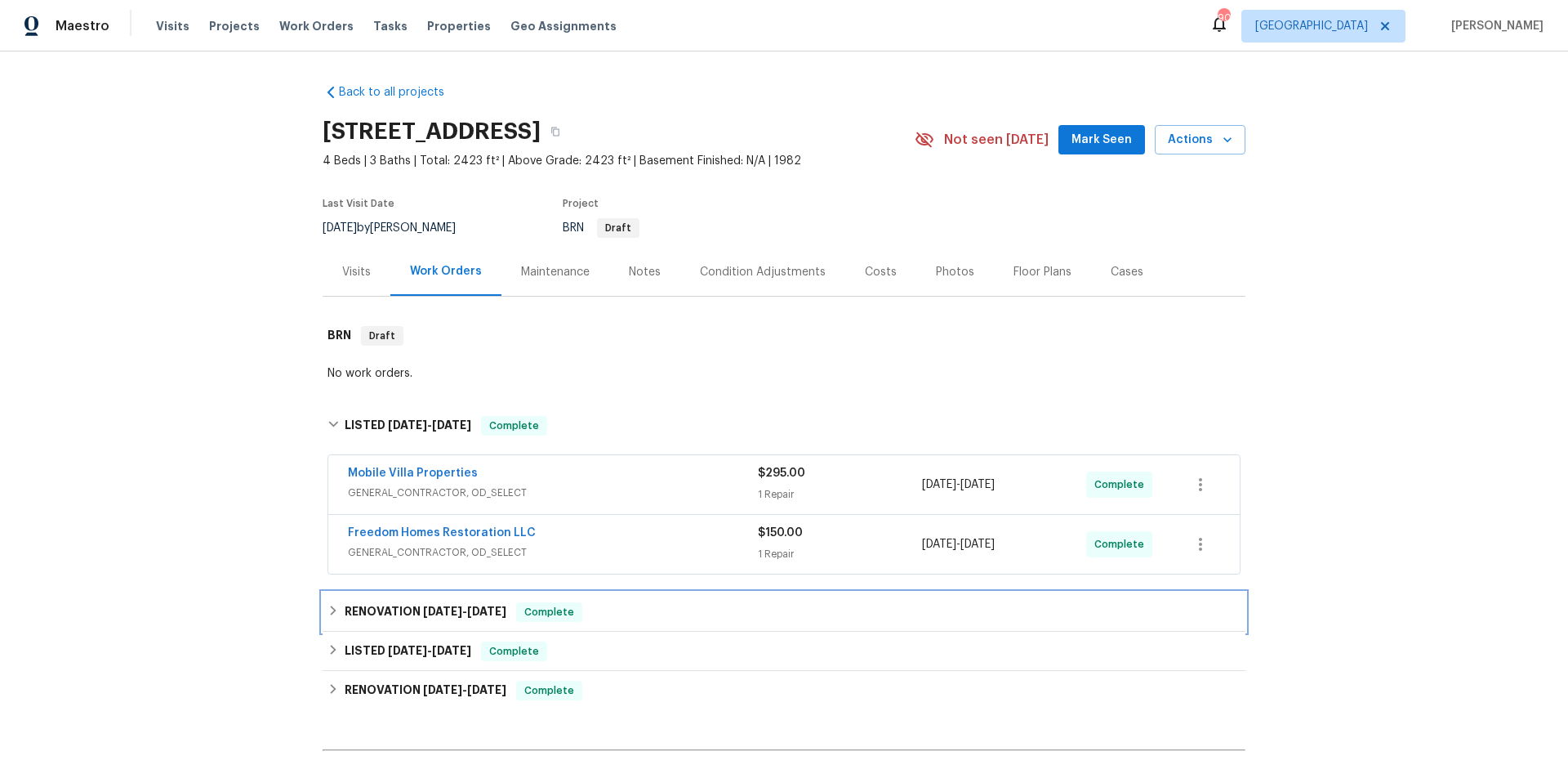
click at [659, 619] on div "RENOVATION [DATE] - [DATE] Complete" at bounding box center [784, 612] width 913 height 20
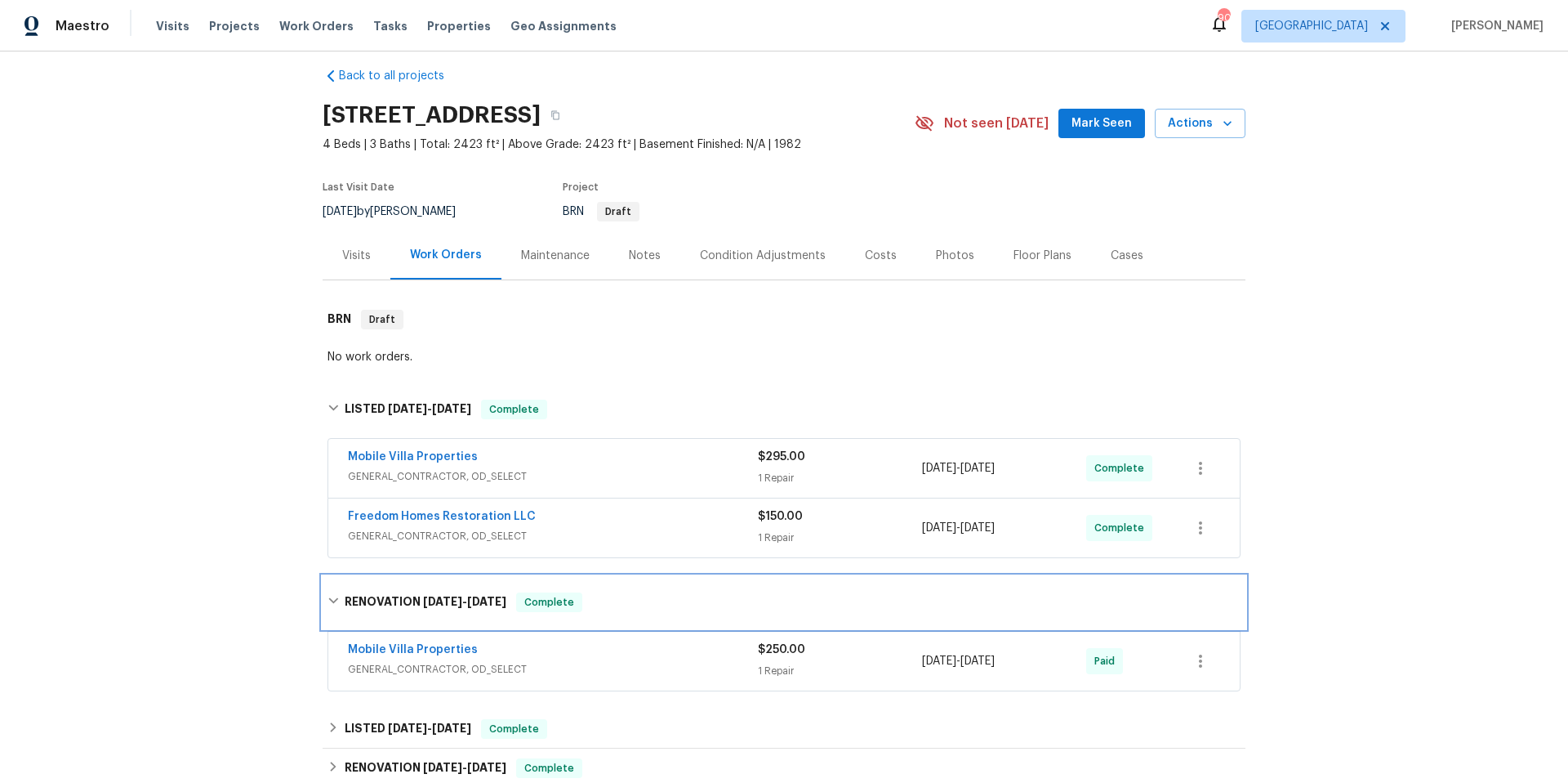
scroll to position [106, 0]
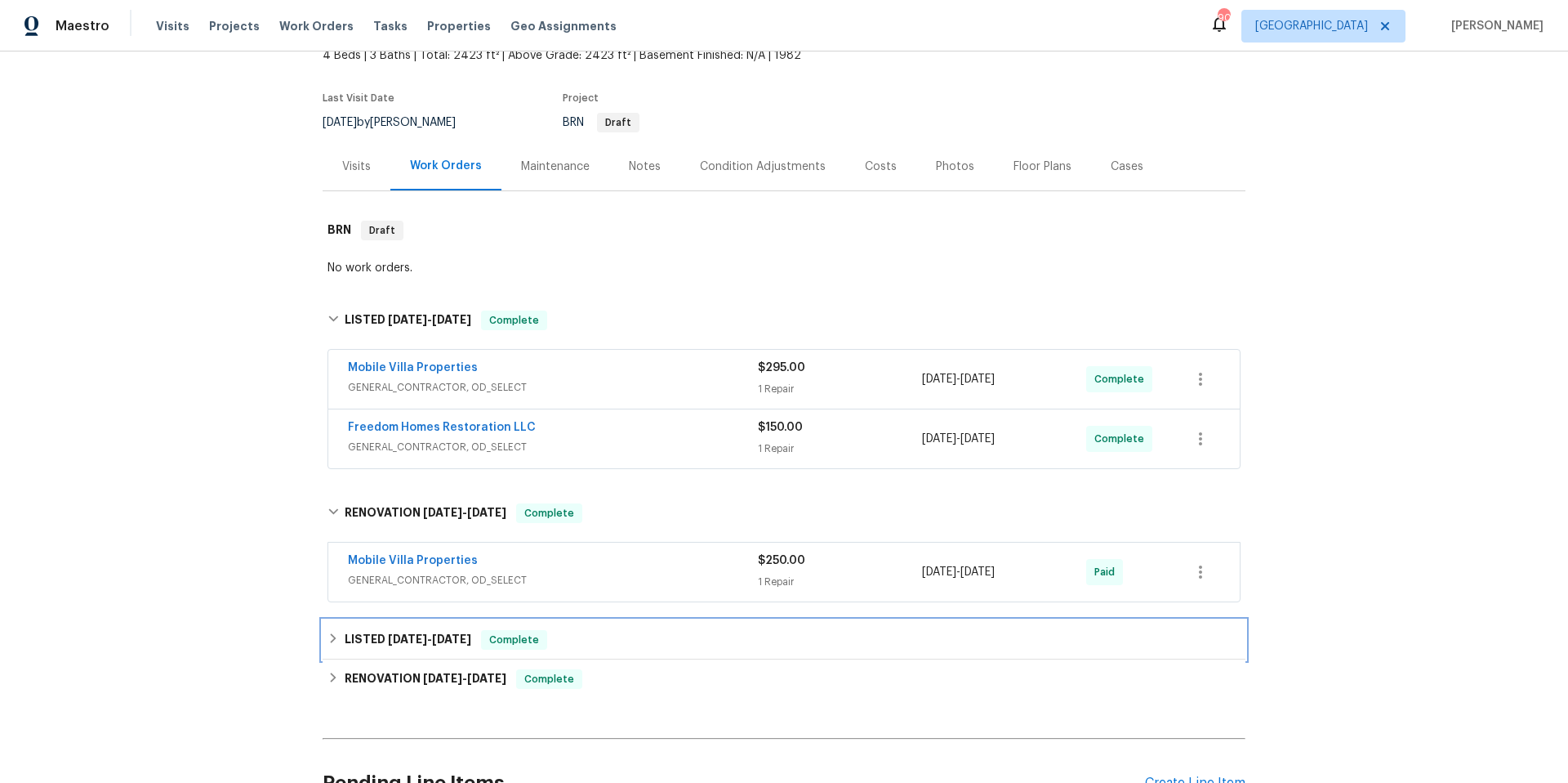
click at [662, 630] on div "LISTED [DATE] - [DATE] Complete" at bounding box center [784, 640] width 913 height 20
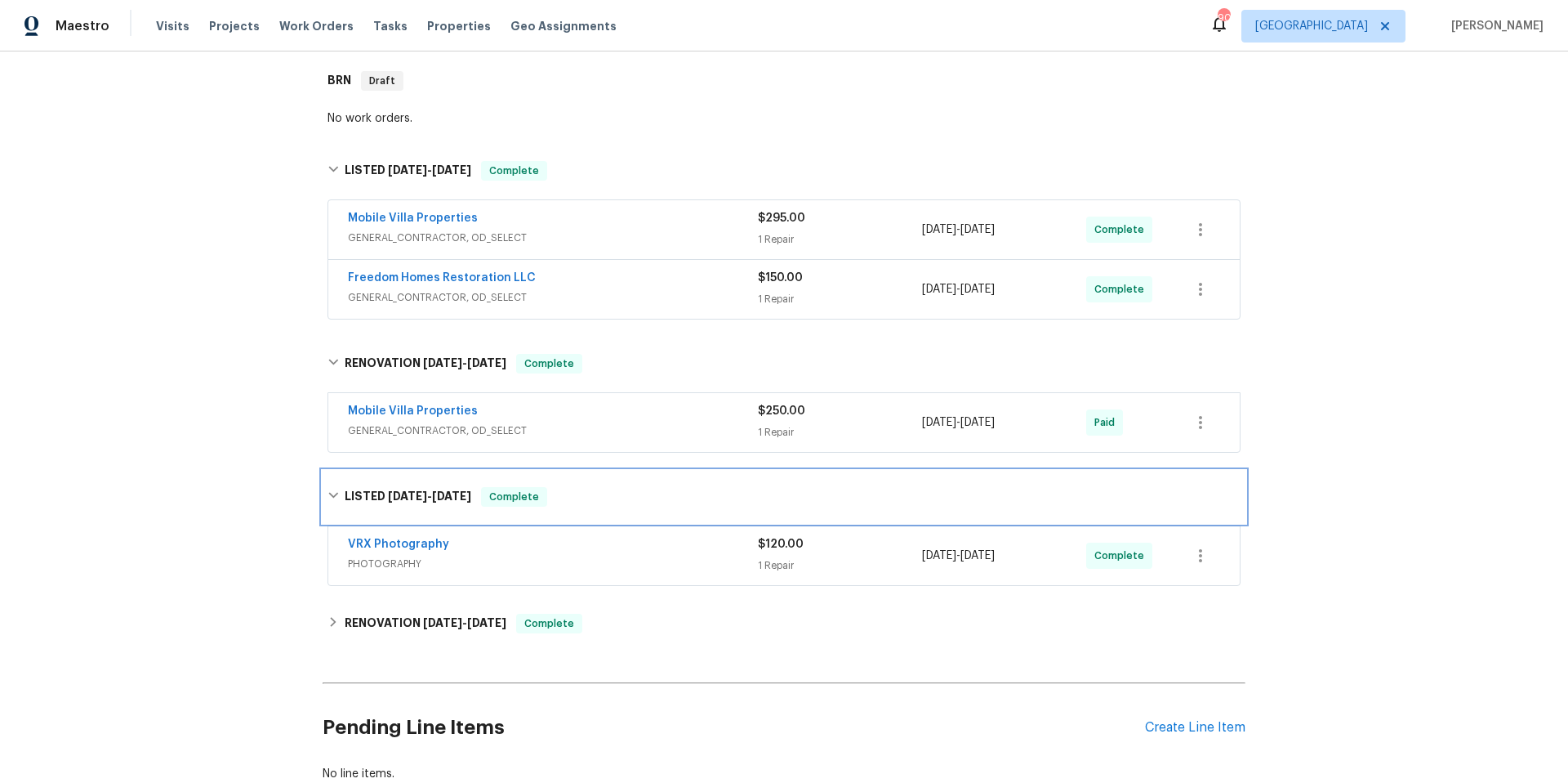
scroll to position [376, 0]
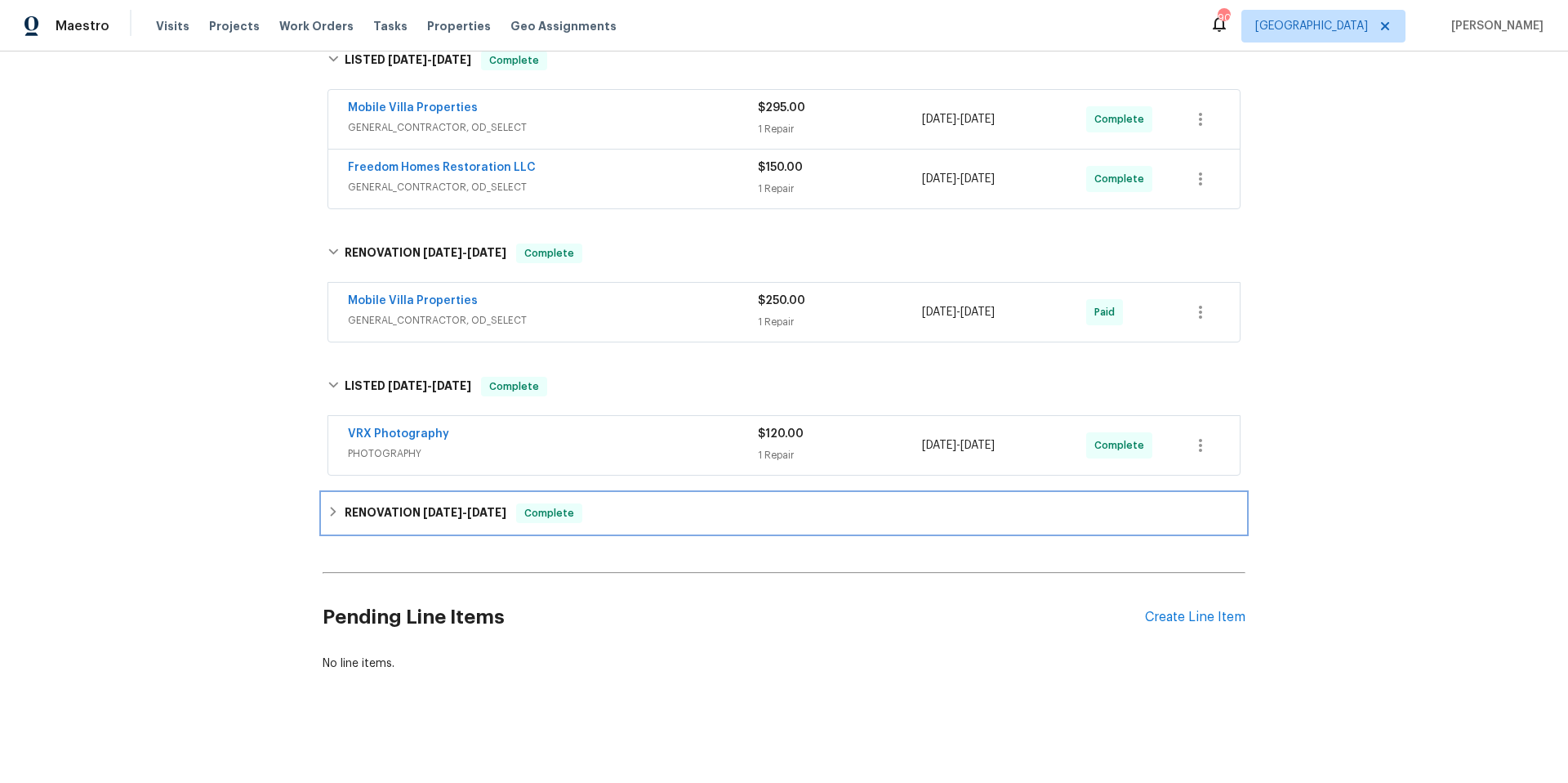
click at [680, 515] on div "RENOVATION [DATE] - [DATE] Complete" at bounding box center [784, 512] width 923 height 39
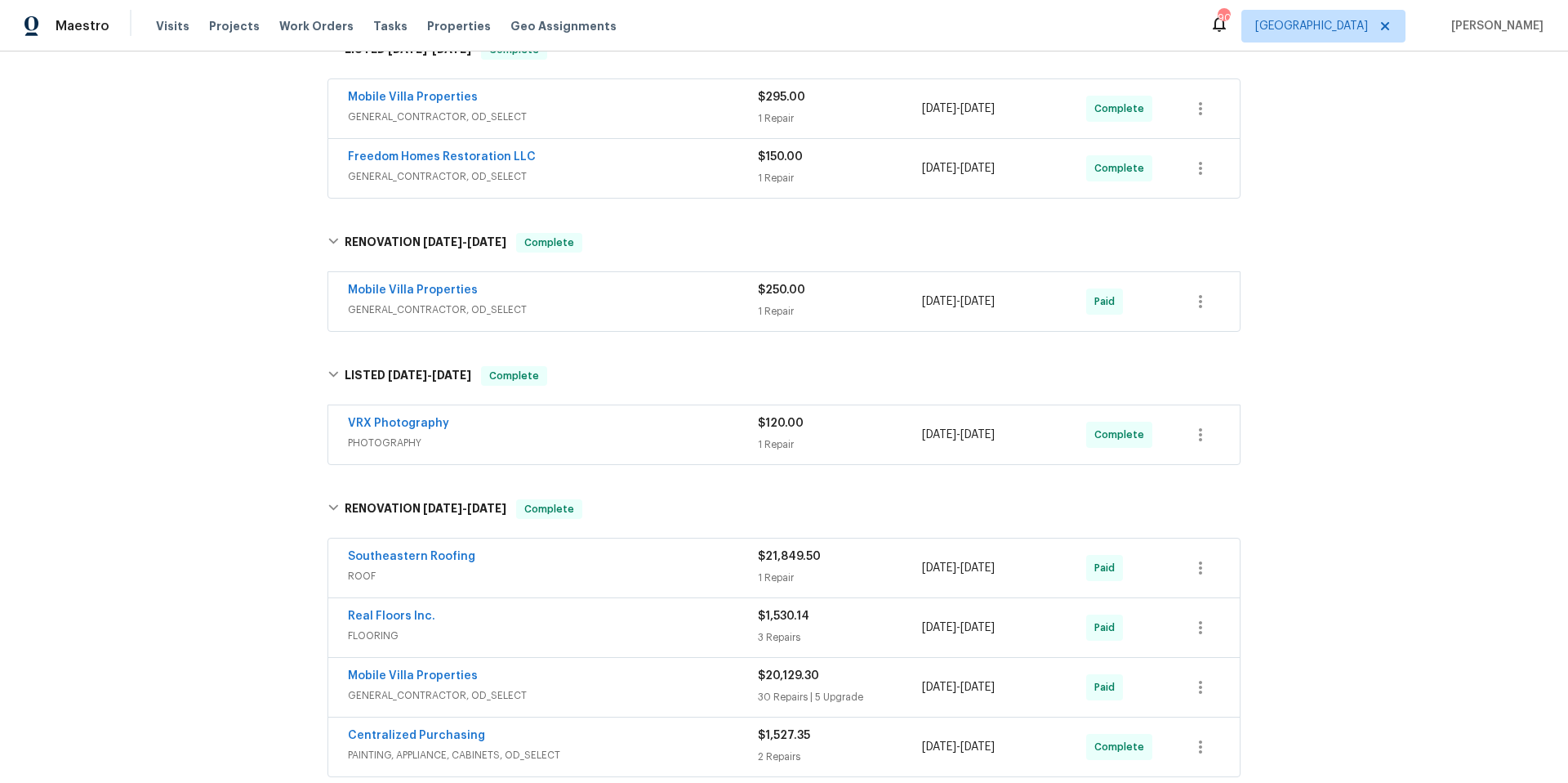
click at [502, 560] on div "Southeastern Roofing" at bounding box center [553, 558] width 410 height 20
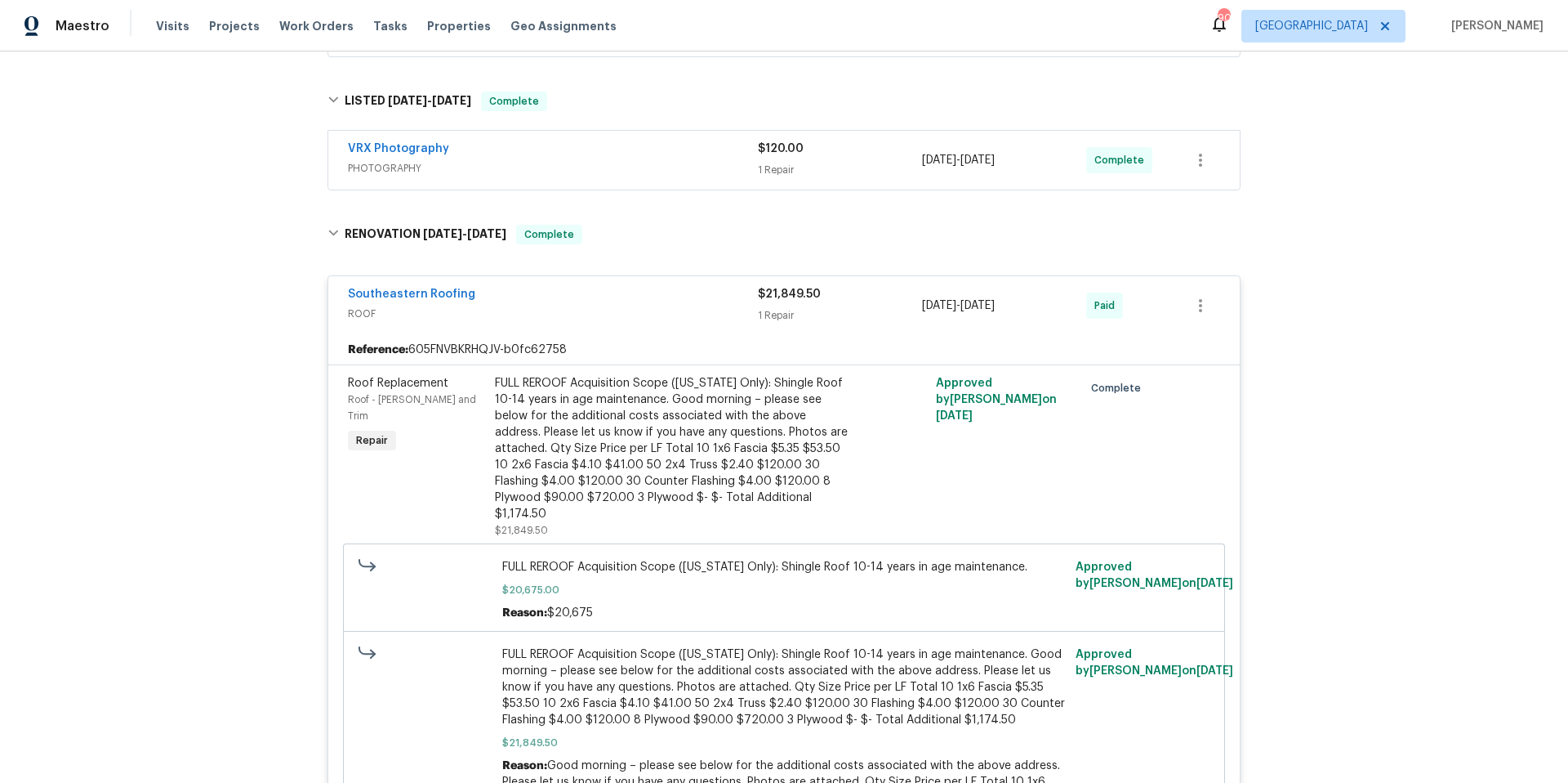
scroll to position [696, 0]
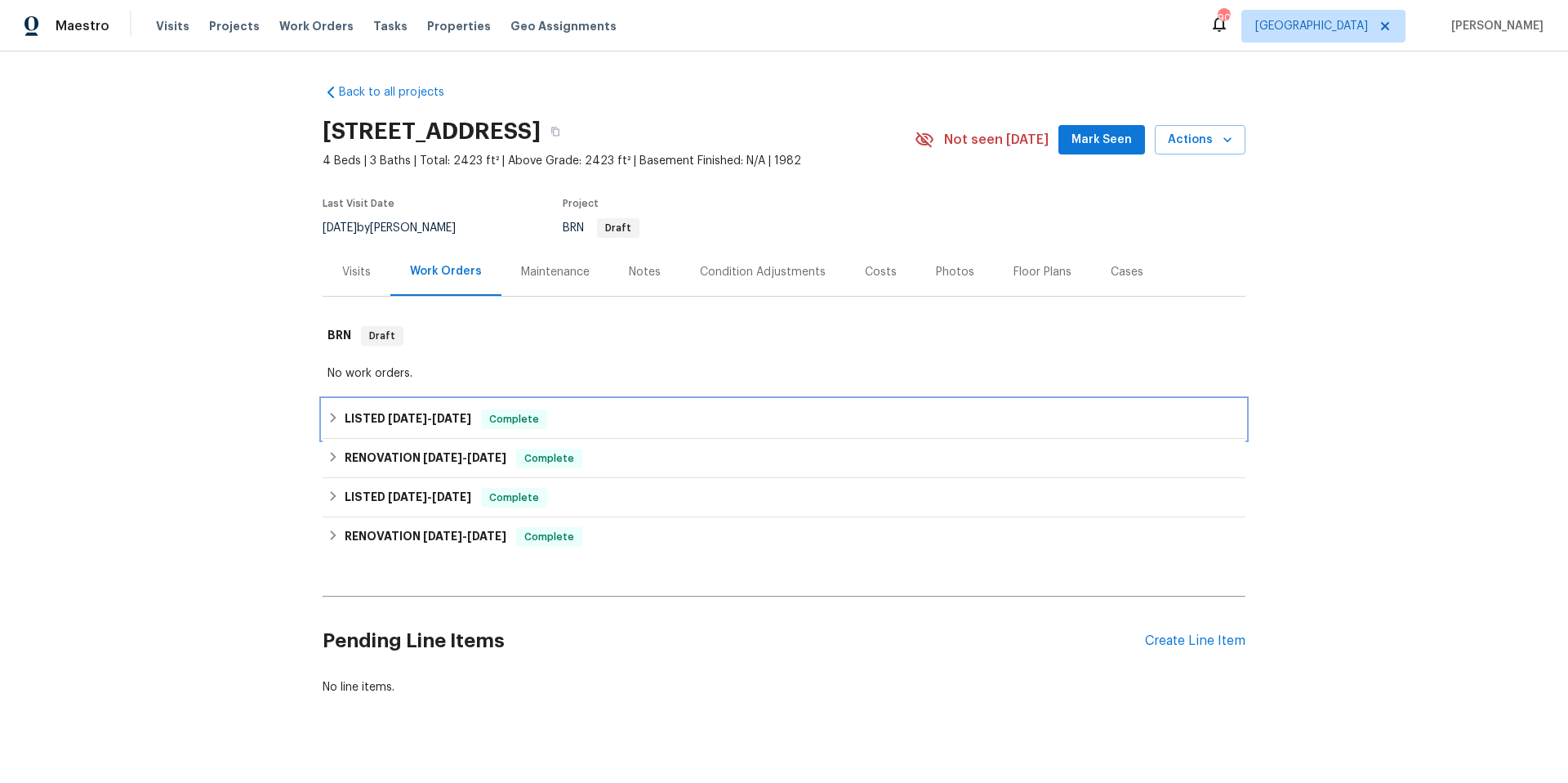
click at [619, 433] on div "LISTED [DATE] - [DATE] Complete" at bounding box center [784, 418] width 923 height 39
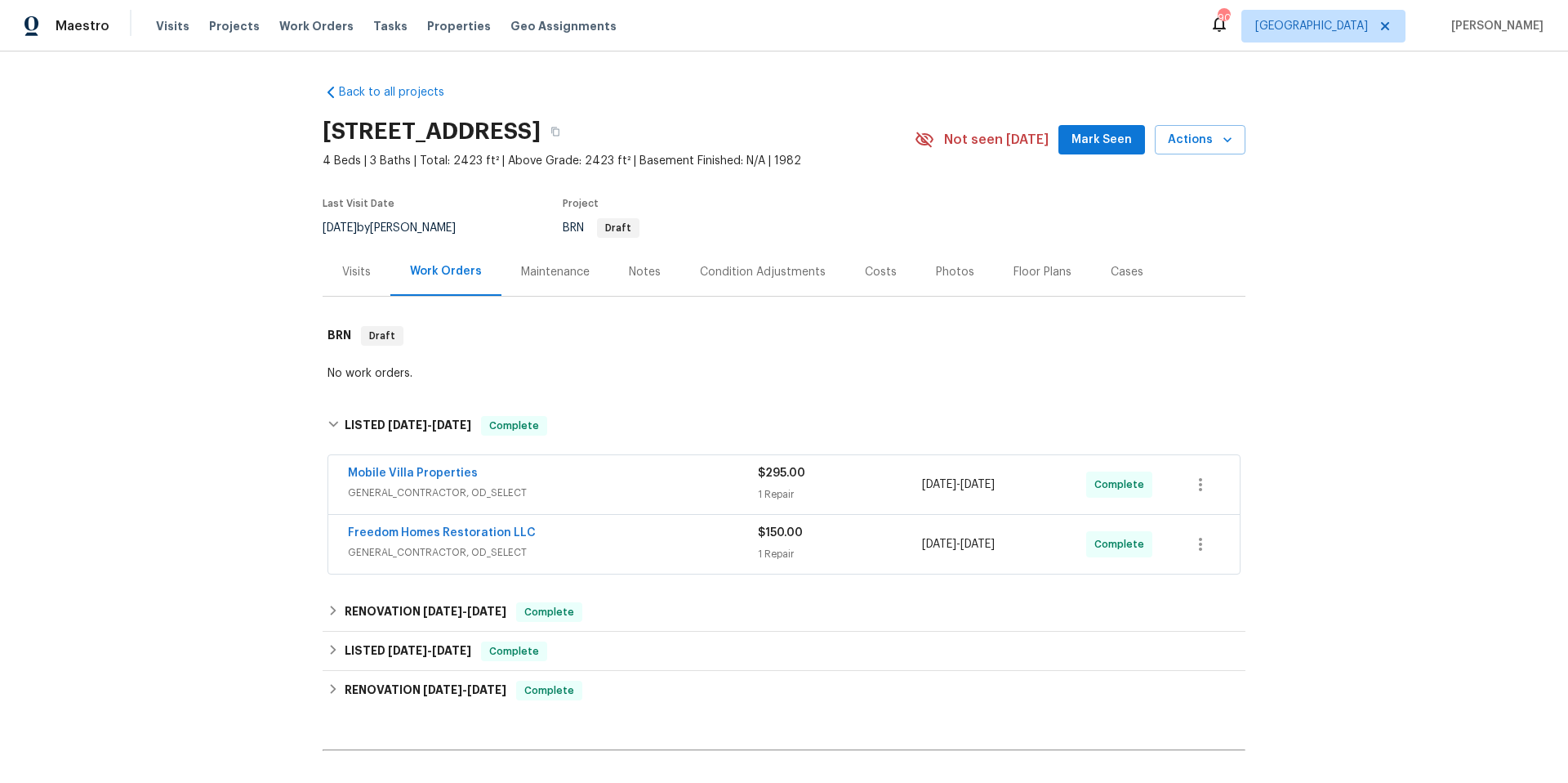
click at [664, 493] on span "GENERAL_CONTRACTOR, OD_SELECT" at bounding box center [553, 492] width 410 height 16
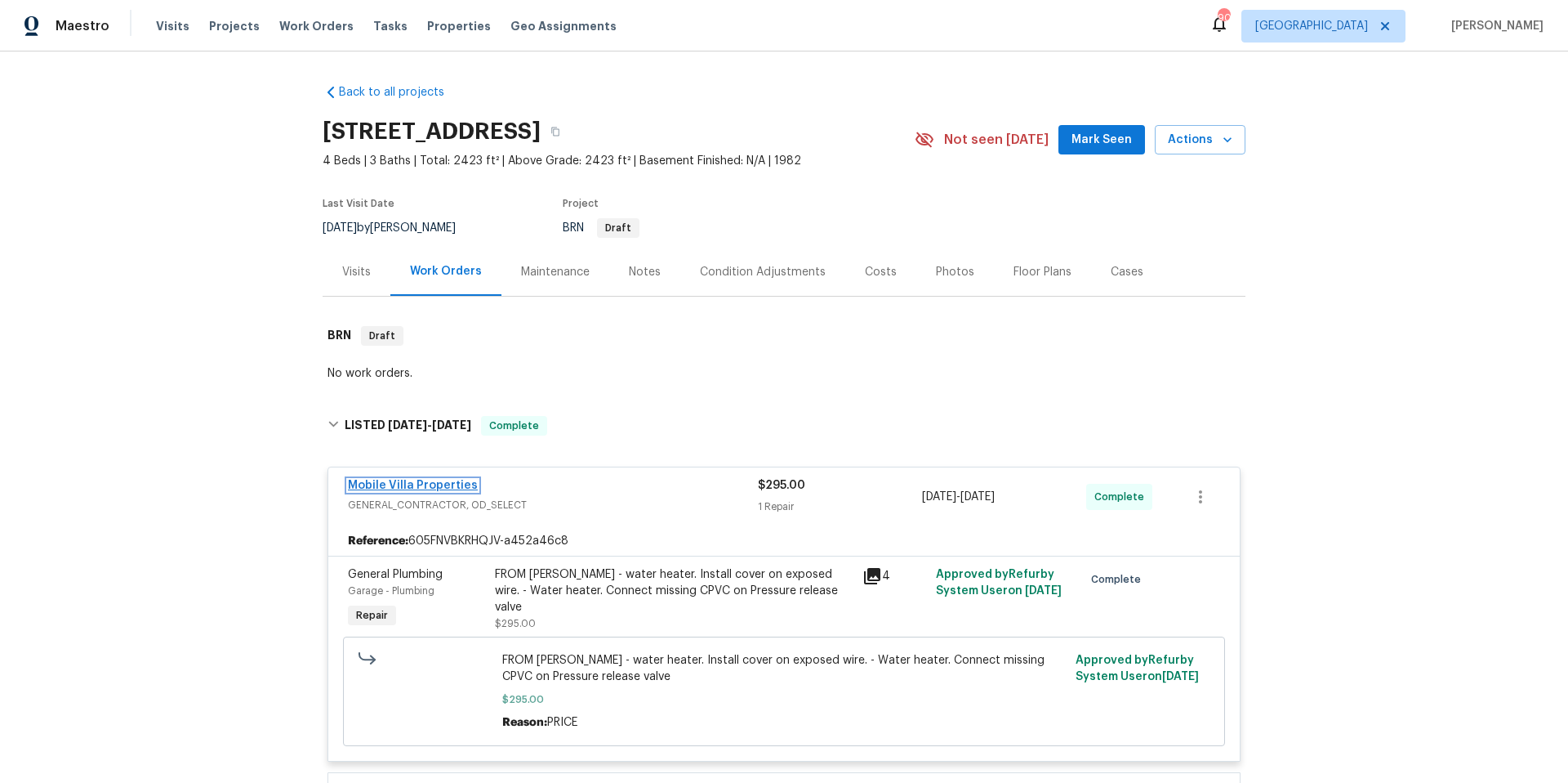
click at [445, 484] on link "Mobile Villa Properties" at bounding box center [413, 484] width 130 height 11
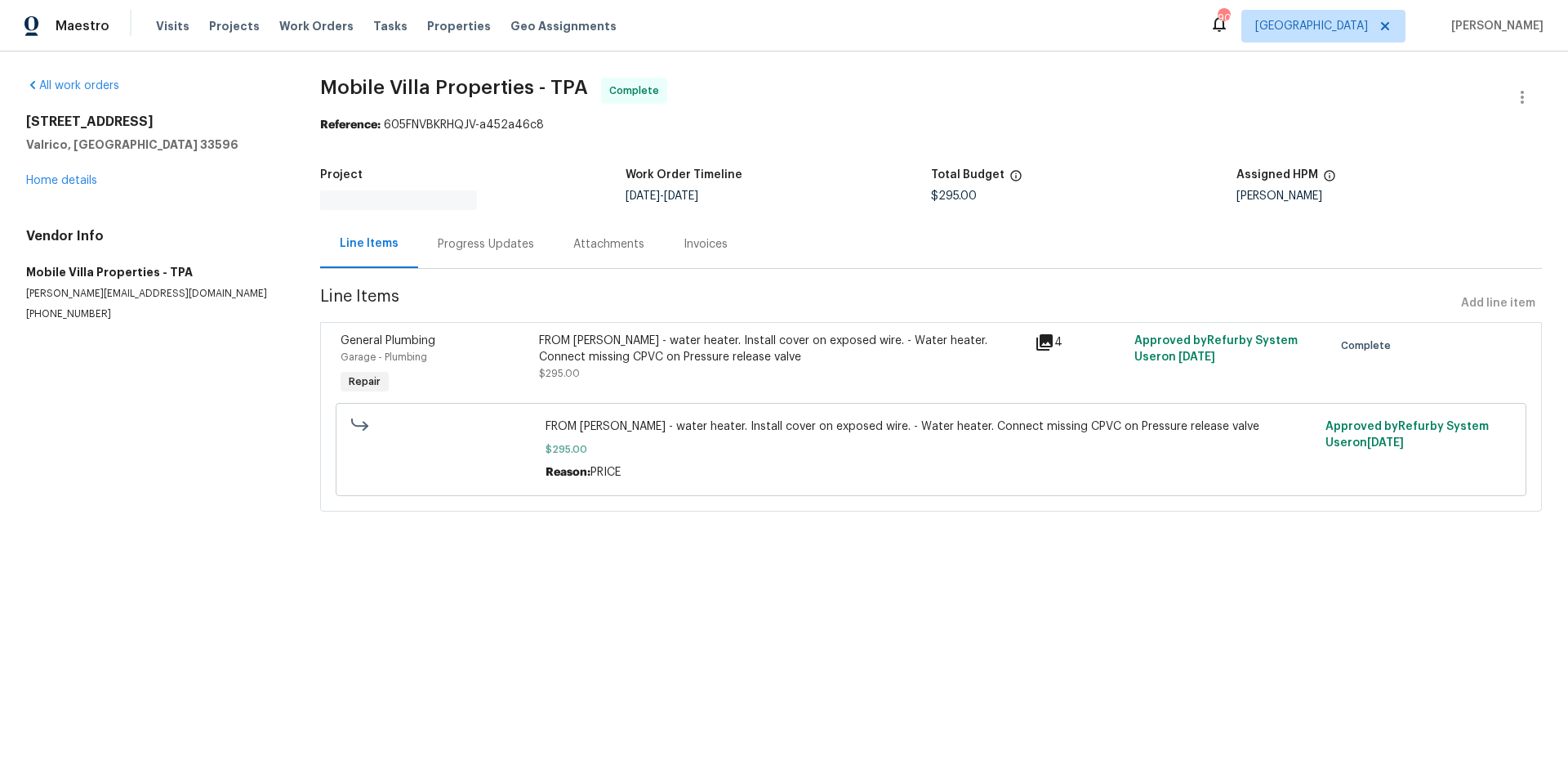
click at [500, 248] on div "Progress Updates" at bounding box center [486, 245] width 97 height 16
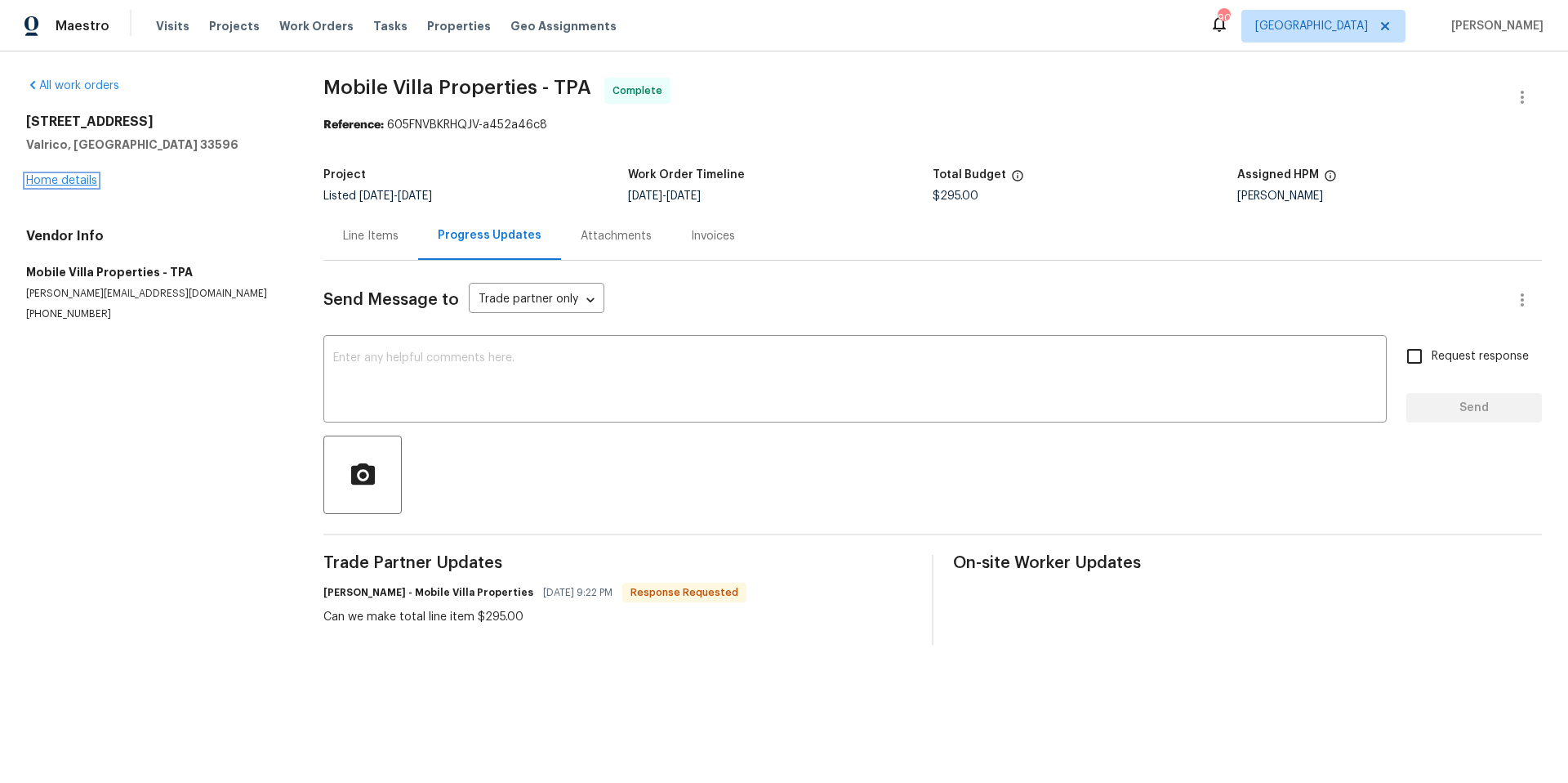
click at [59, 177] on link "Home details" at bounding box center [61, 180] width 71 height 11
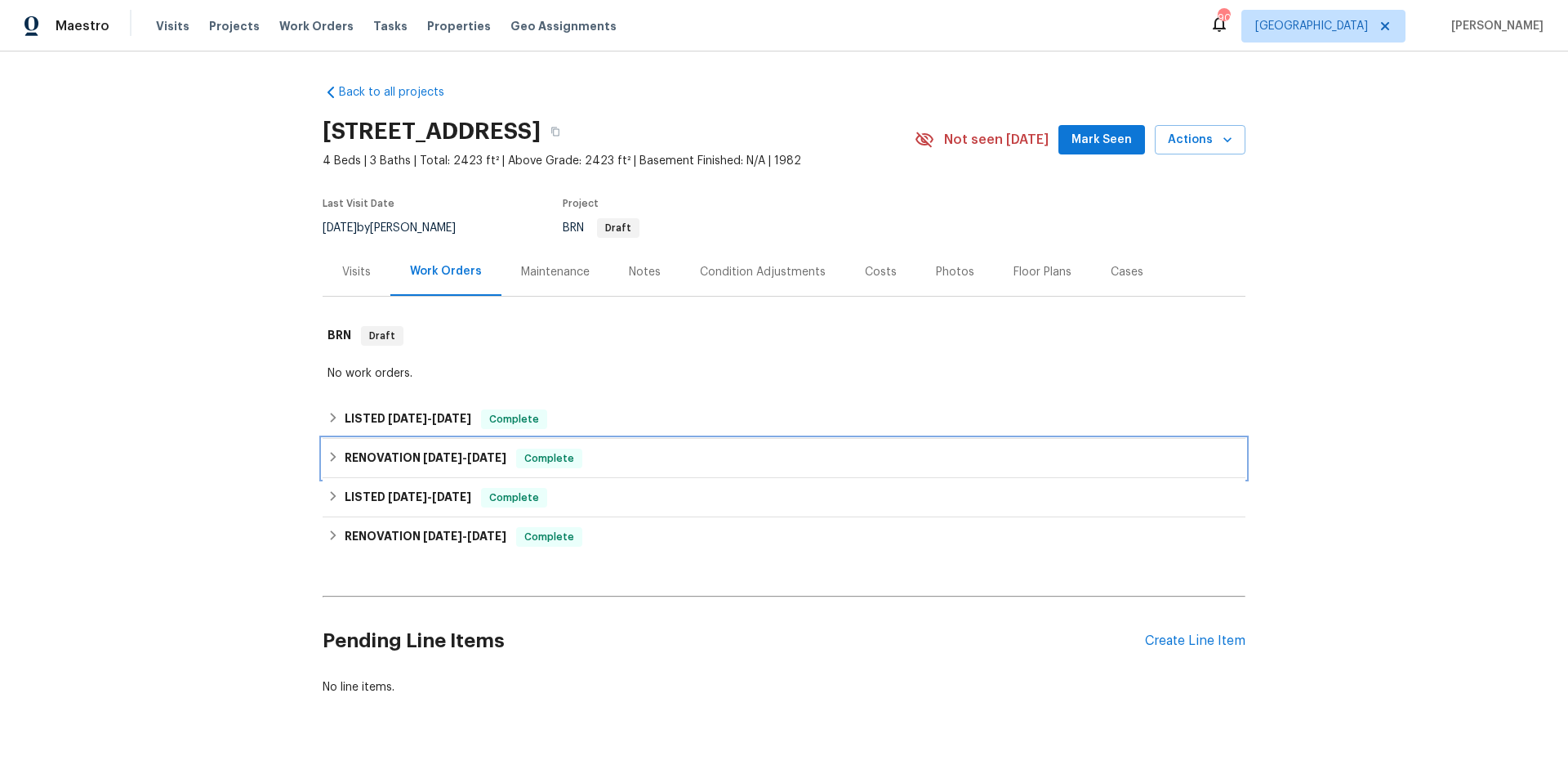
click at [622, 466] on div "RENOVATION [DATE] - [DATE] Complete" at bounding box center [784, 458] width 913 height 20
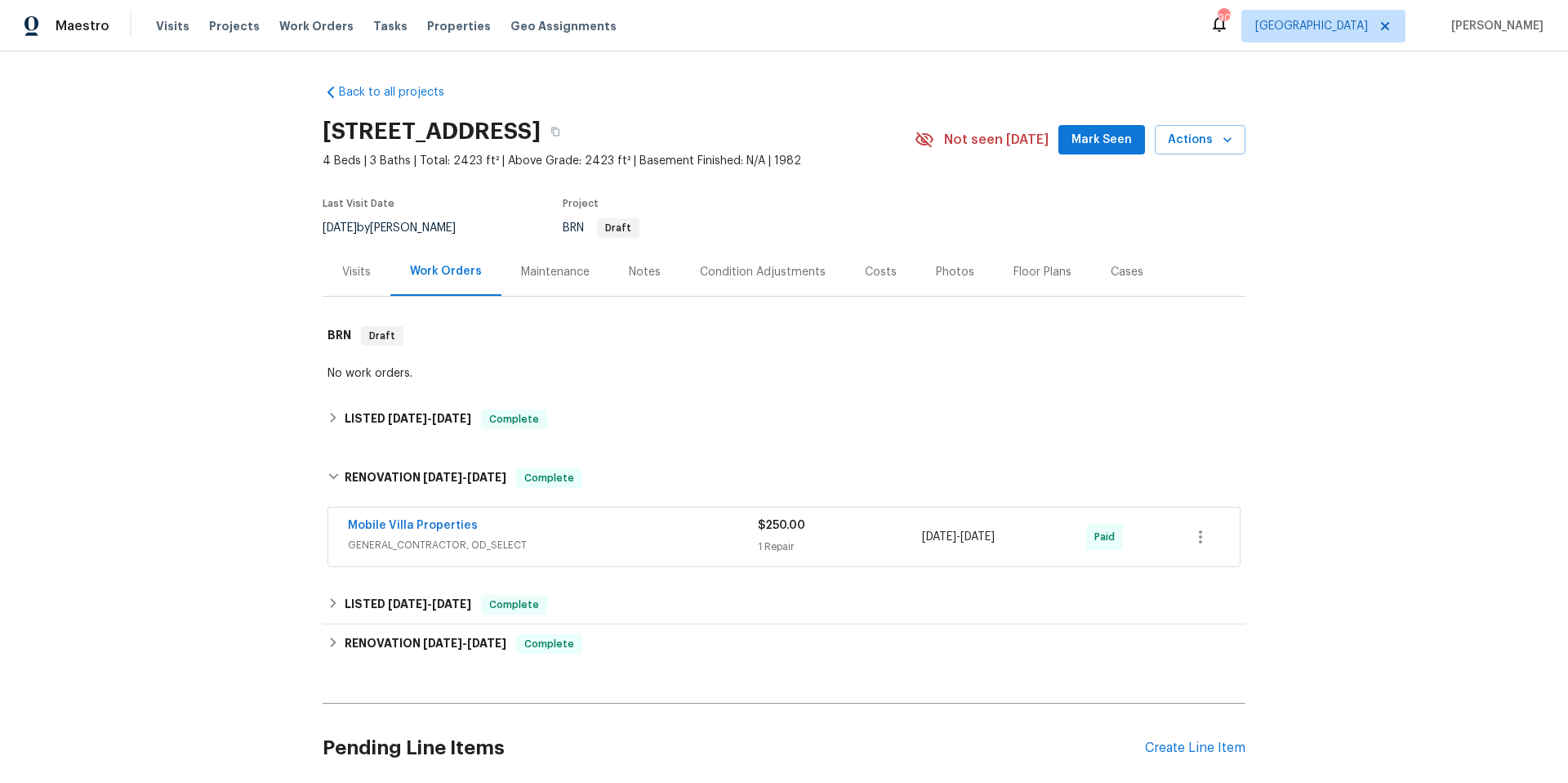
click at [660, 531] on div "Mobile Villa Properties" at bounding box center [553, 527] width 410 height 20
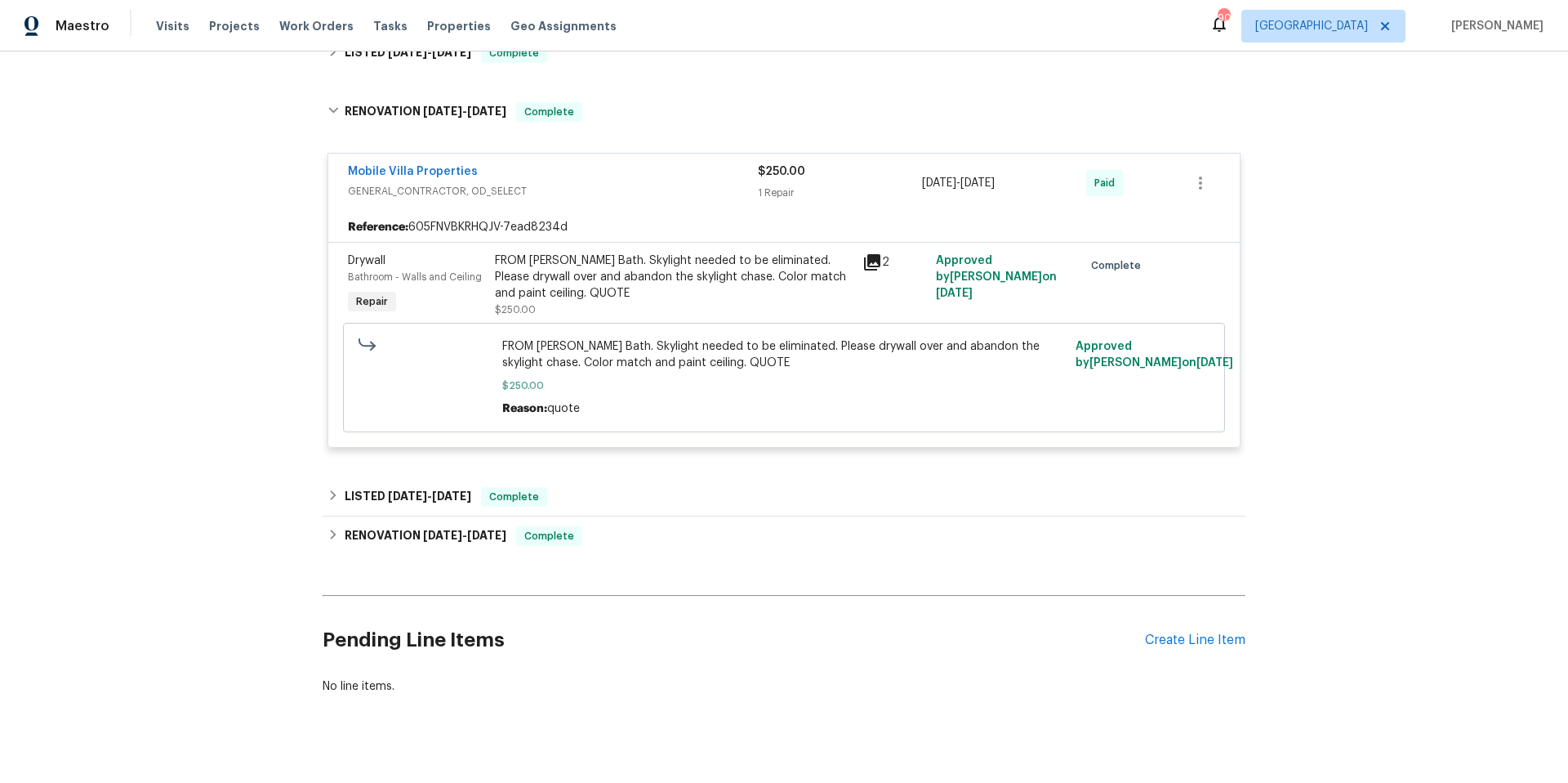
scroll to position [402, 0]
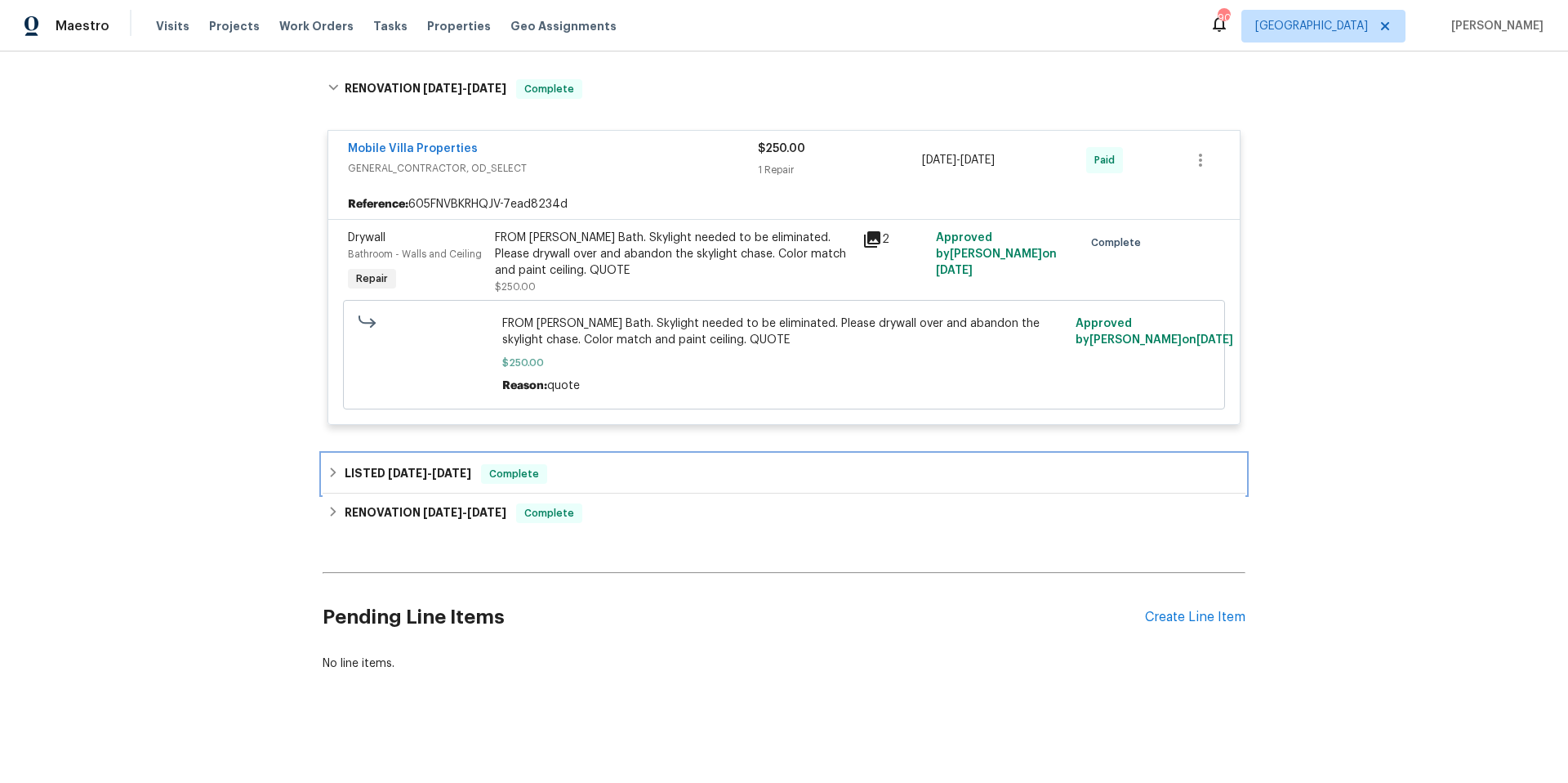
click at [646, 469] on div "LISTED [DATE] - [DATE] Complete" at bounding box center [784, 474] width 913 height 20
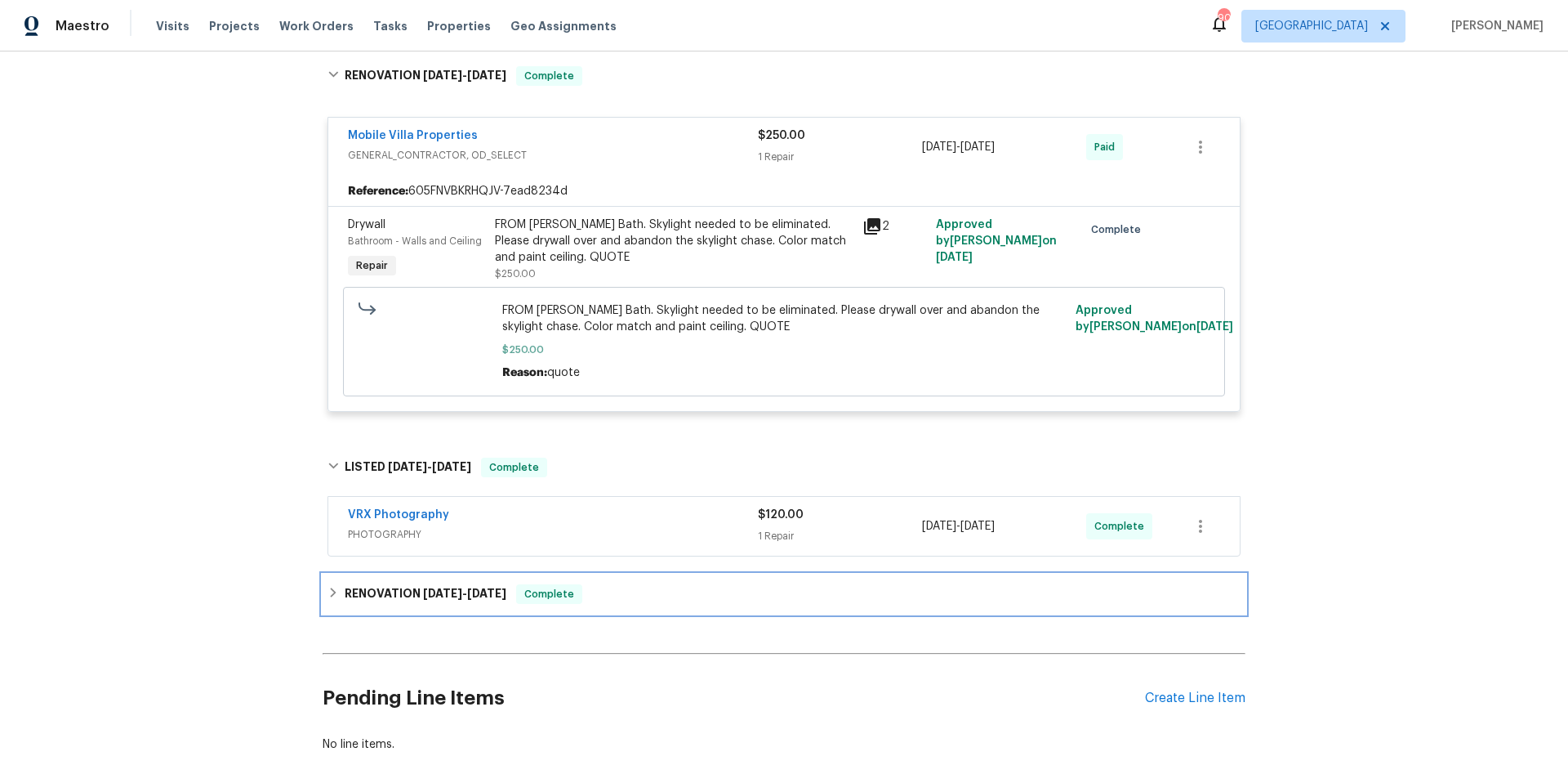
click at [664, 603] on div "RENOVATION [DATE] - [DATE] Complete" at bounding box center [784, 594] width 913 height 20
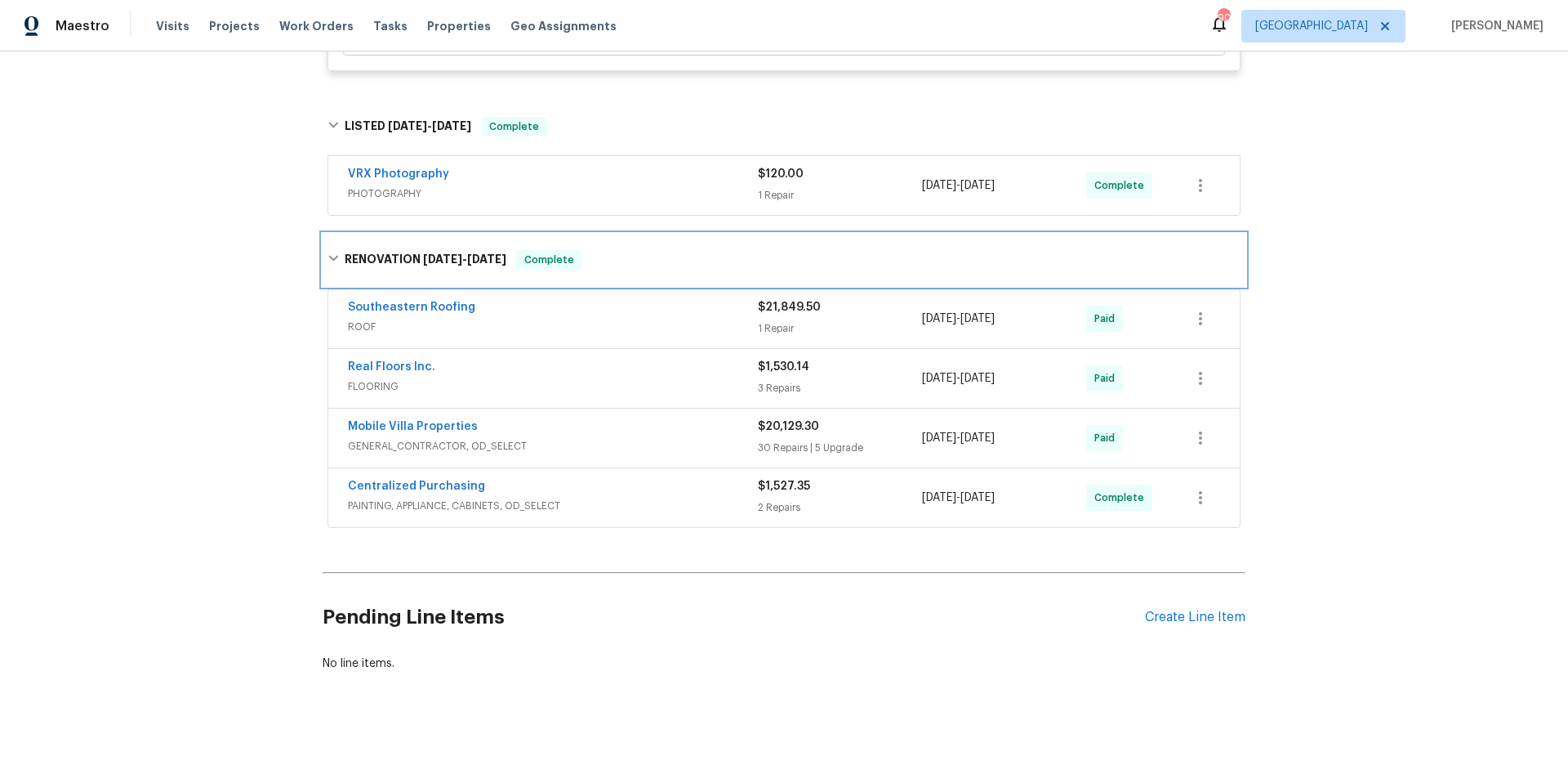
scroll to position [756, 0]
click at [648, 421] on div "Mobile Villa Properties" at bounding box center [553, 428] width 410 height 20
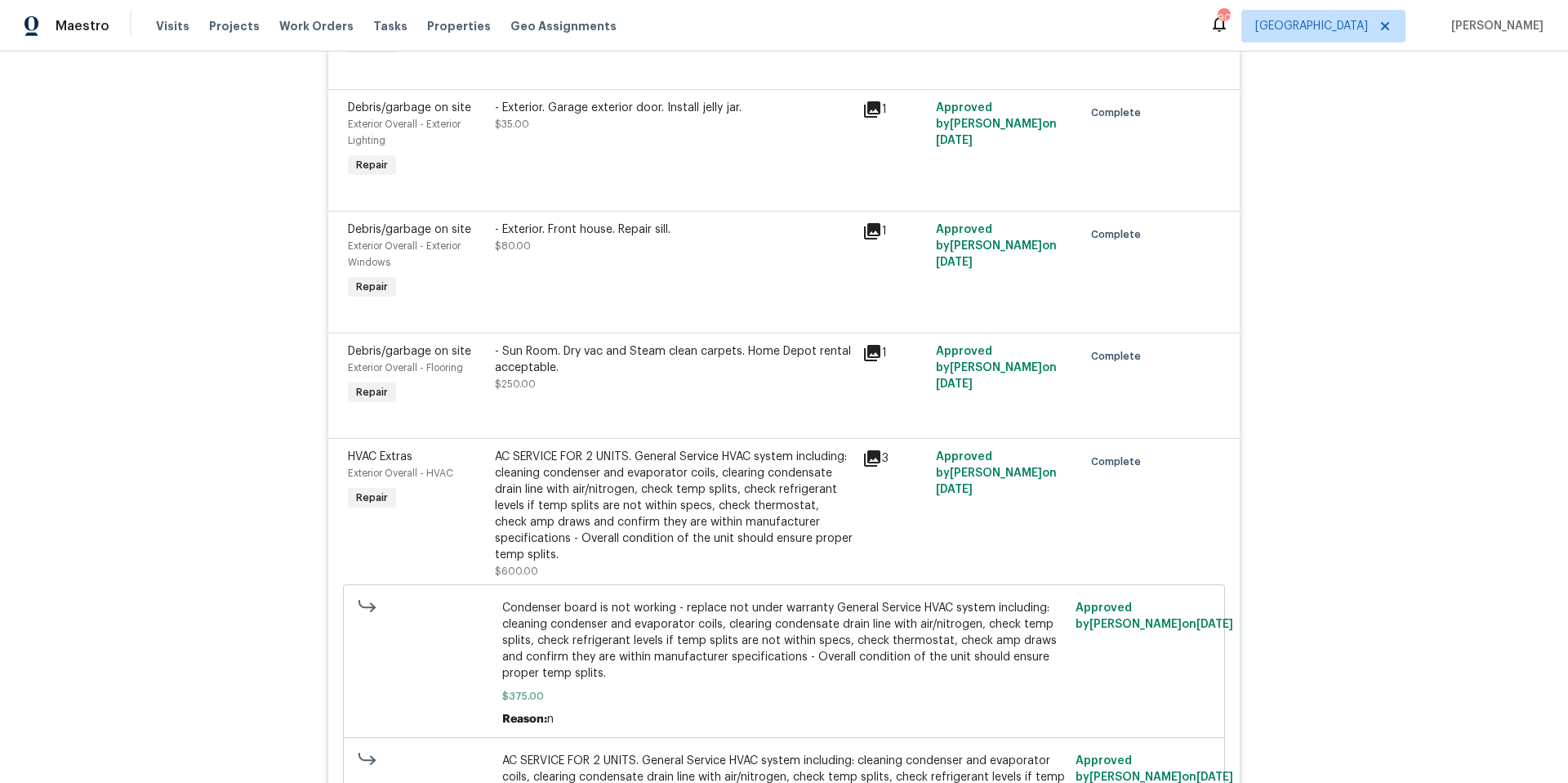
scroll to position [2312, 0]
